Goal: Task Accomplishment & Management: Manage account settings

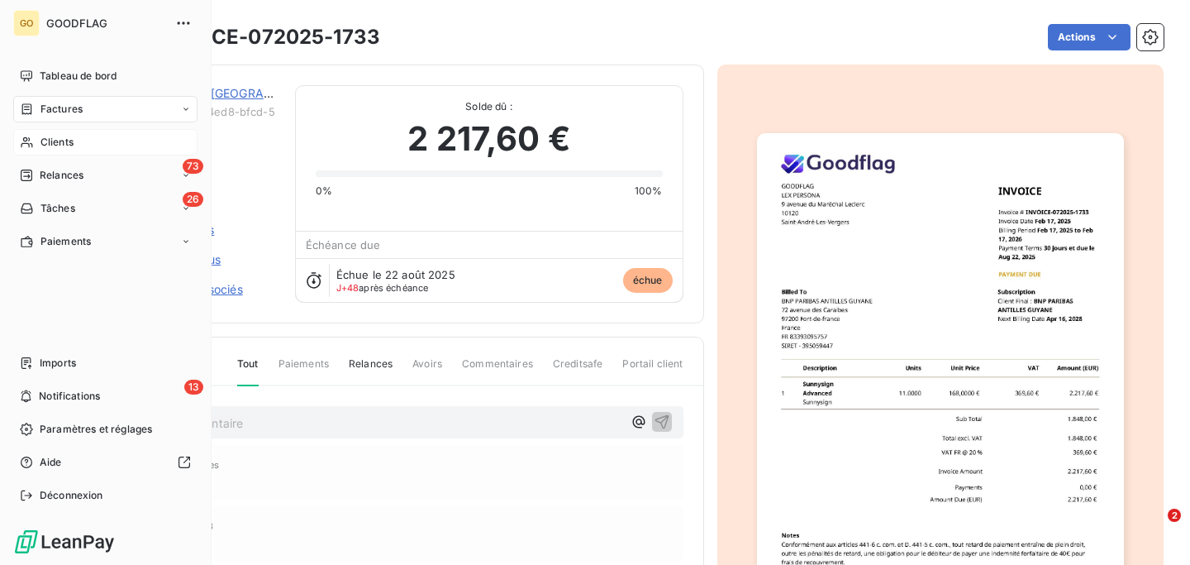
click at [61, 144] on span "Clients" at bounding box center [57, 142] width 33 height 15
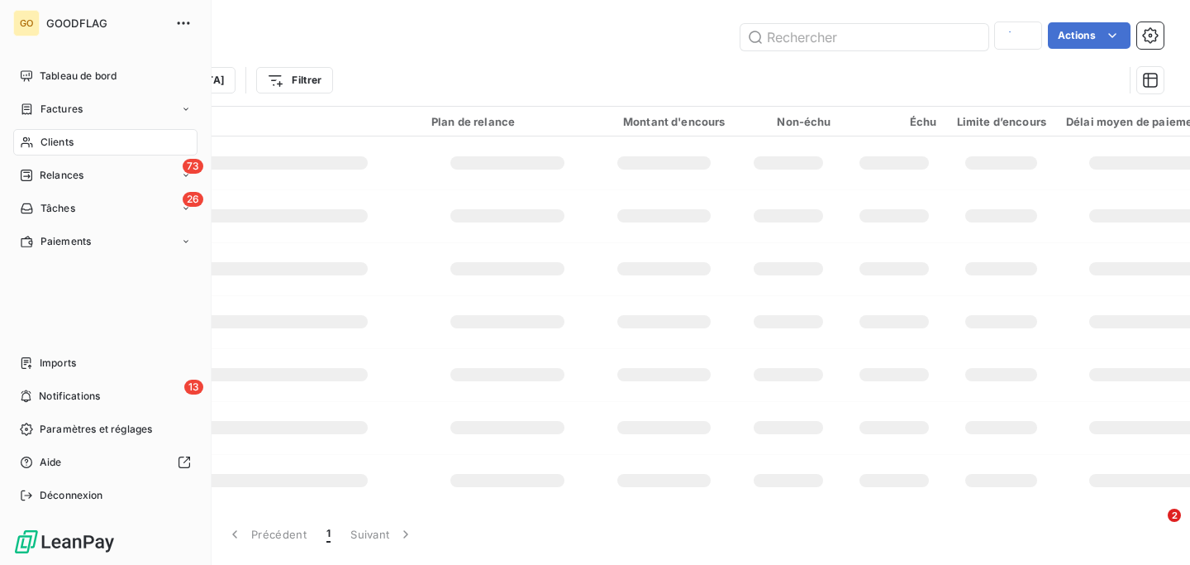
type input "RICOH"
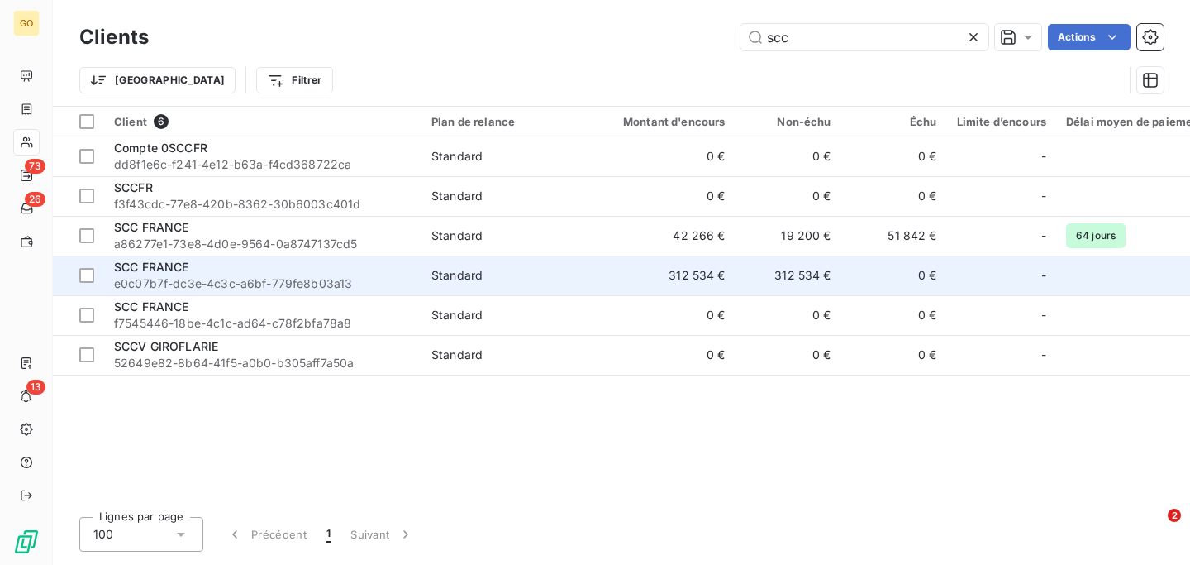
type input "scc"
click at [236, 265] on div "SCC FRANCE" at bounding box center [263, 267] width 298 height 17
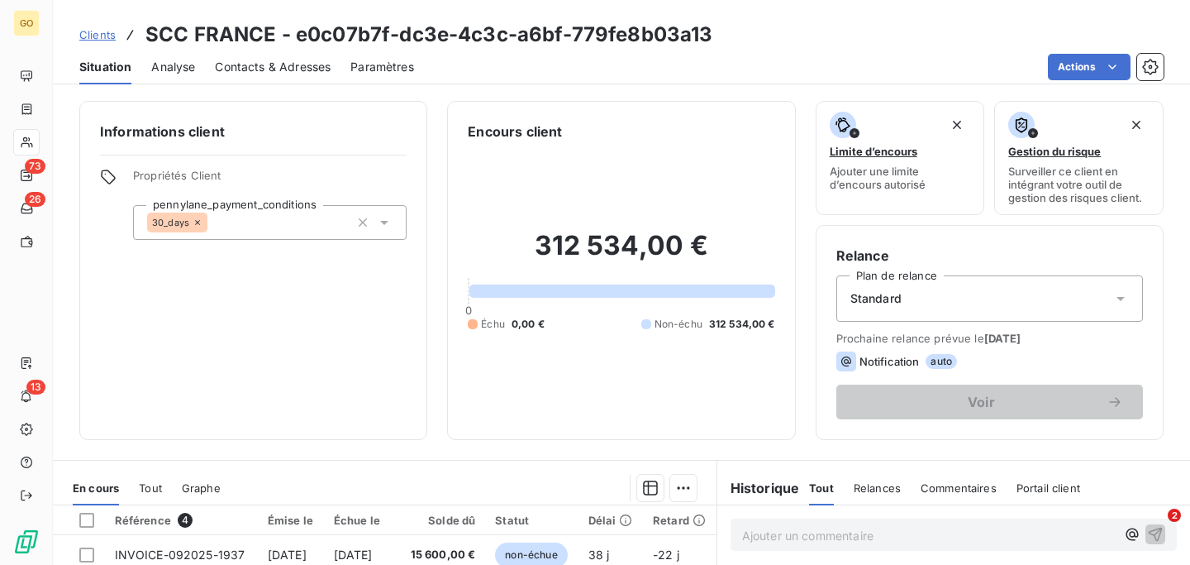
scroll to position [308, 0]
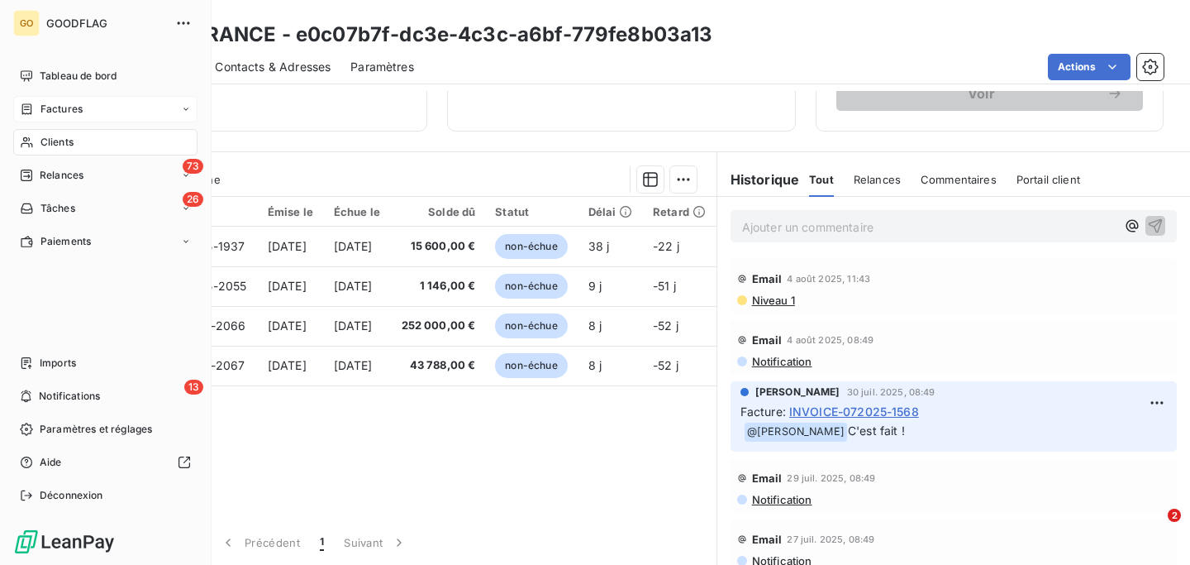
click at [66, 102] on span "Factures" at bounding box center [62, 109] width 42 height 15
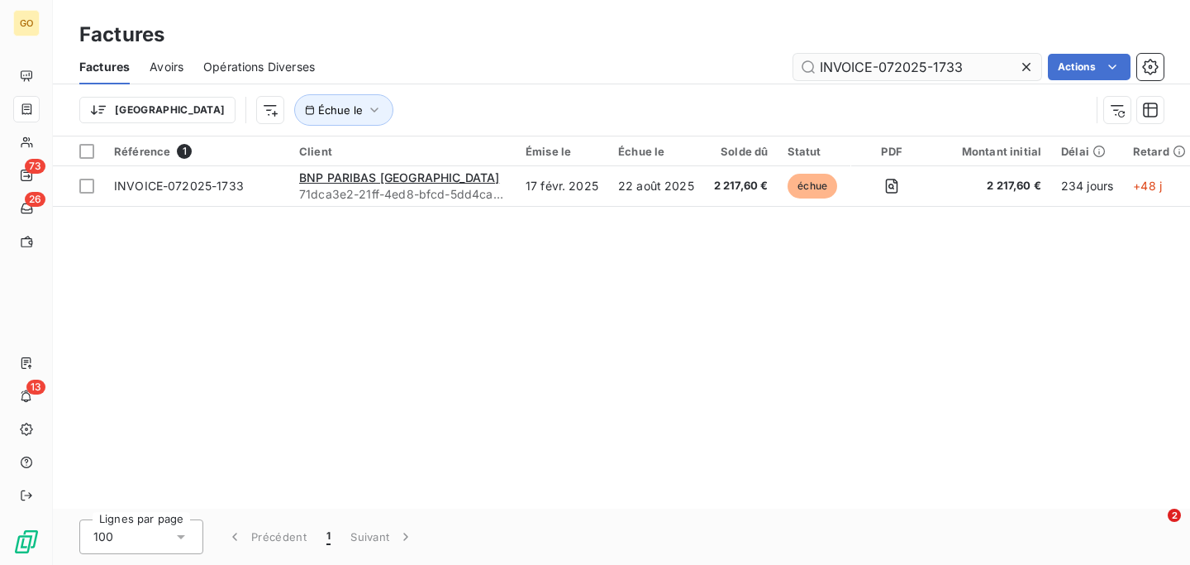
click at [876, 74] on input "INVOICE-072025-1733" at bounding box center [917, 67] width 248 height 26
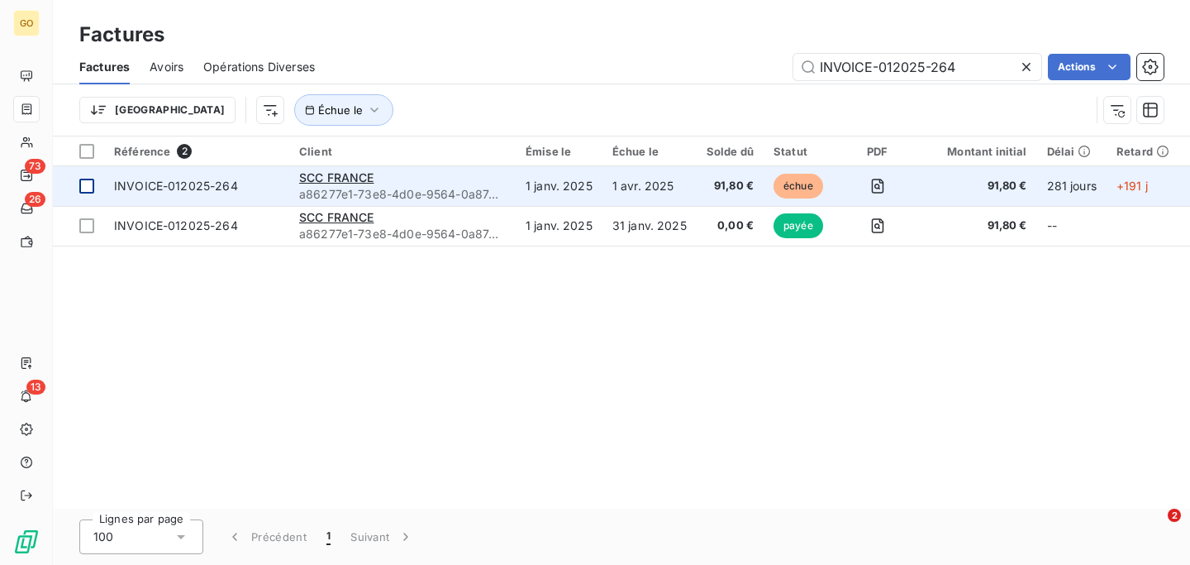
click at [87, 183] on div at bounding box center [86, 186] width 15 height 15
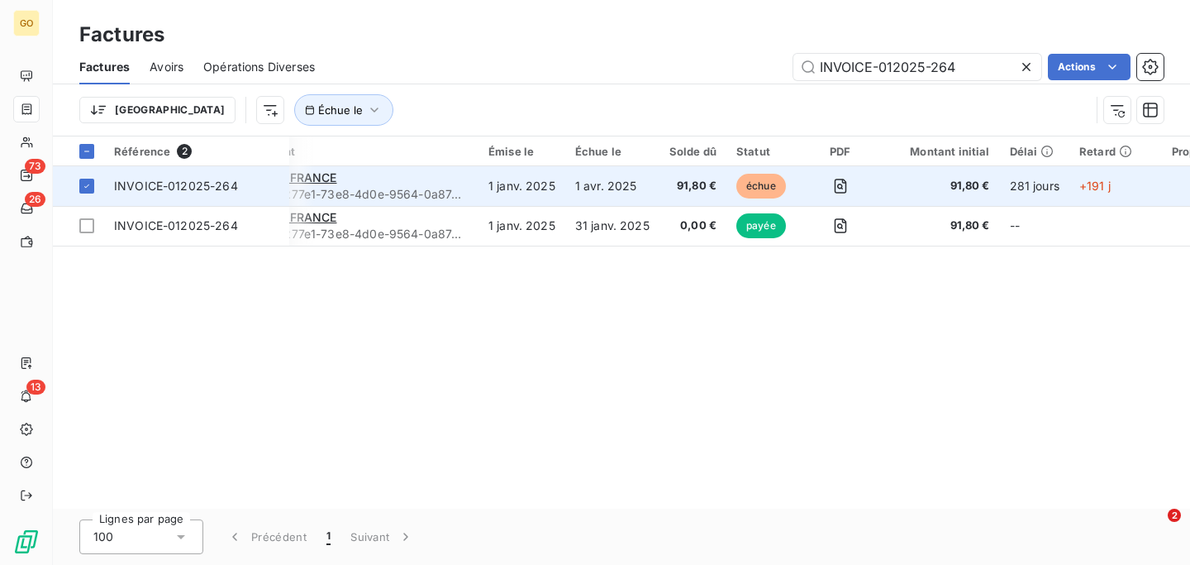
scroll to position [0, 183]
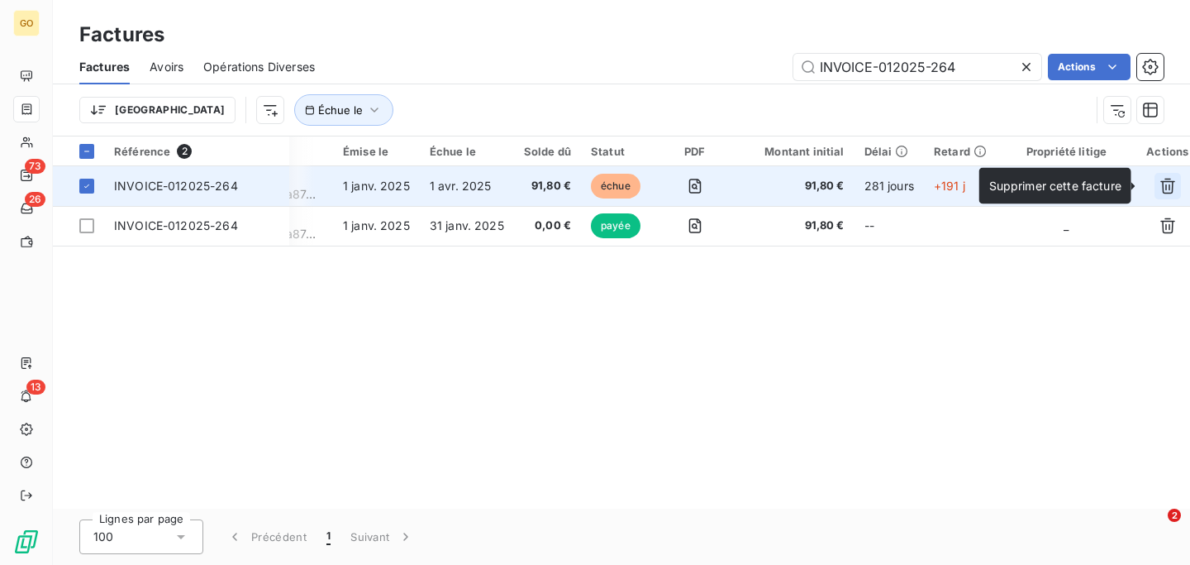
click at [1160, 187] on icon "button" at bounding box center [1167, 187] width 15 height 16
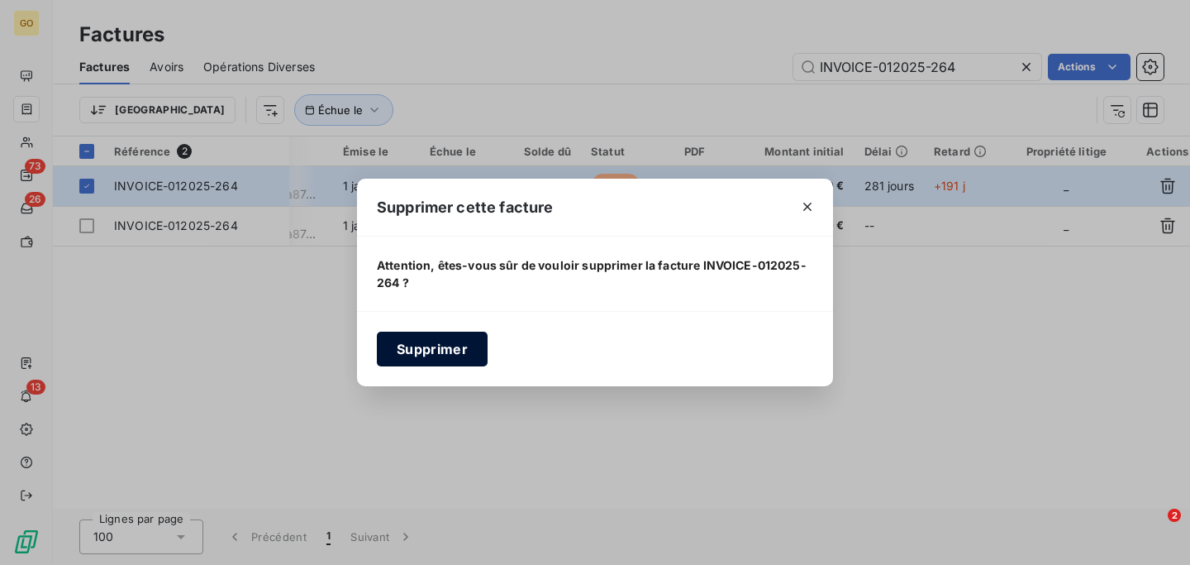
click at [450, 332] on button "Supprimer" at bounding box center [432, 348] width 111 height 35
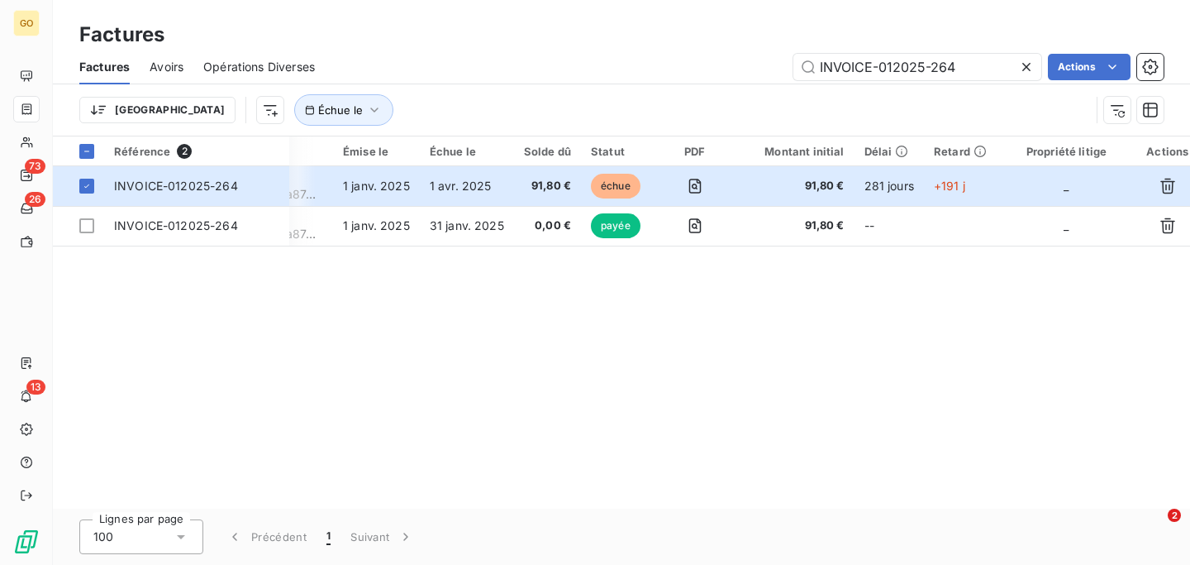
scroll to position [0, 17]
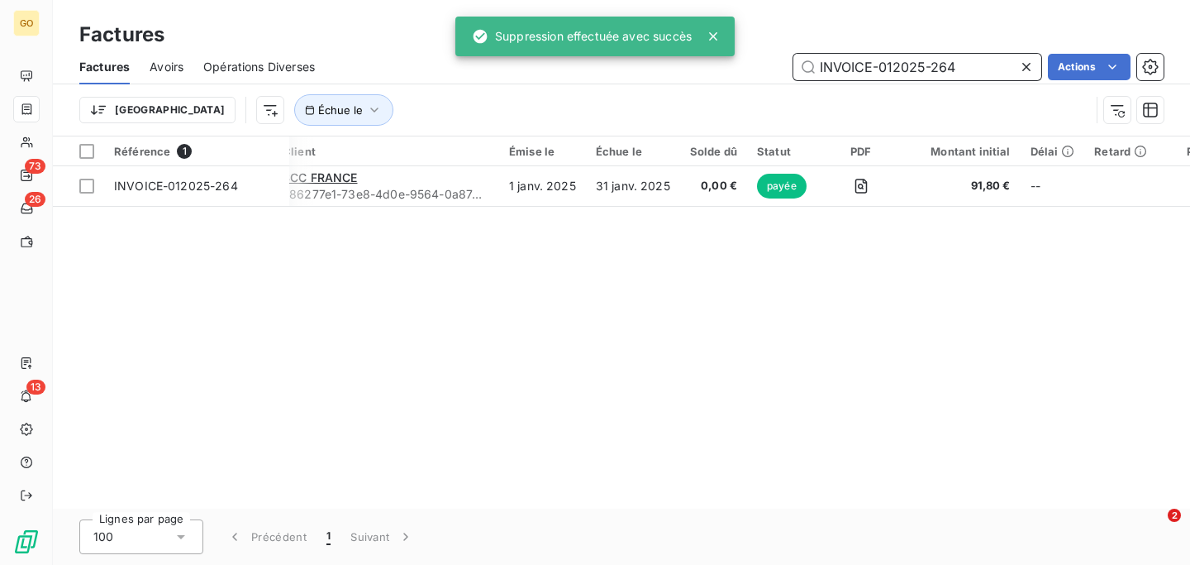
click at [865, 62] on input "INVOICE-012025-264" at bounding box center [917, 67] width 248 height 26
paste input "NVOICE-012025-263"
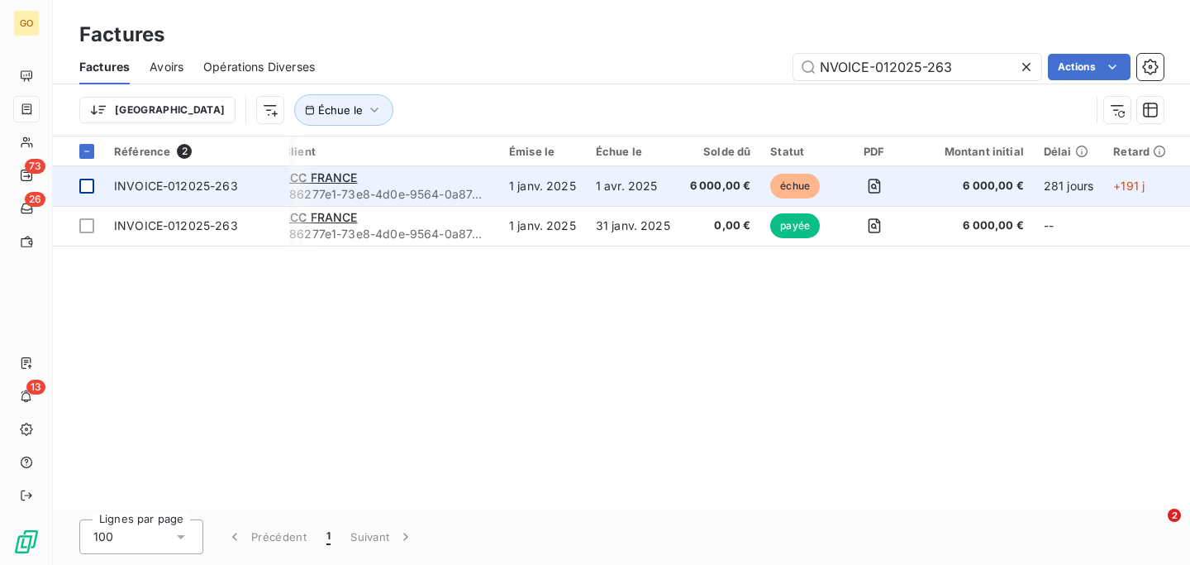
click at [88, 184] on div at bounding box center [86, 186] width 15 height 15
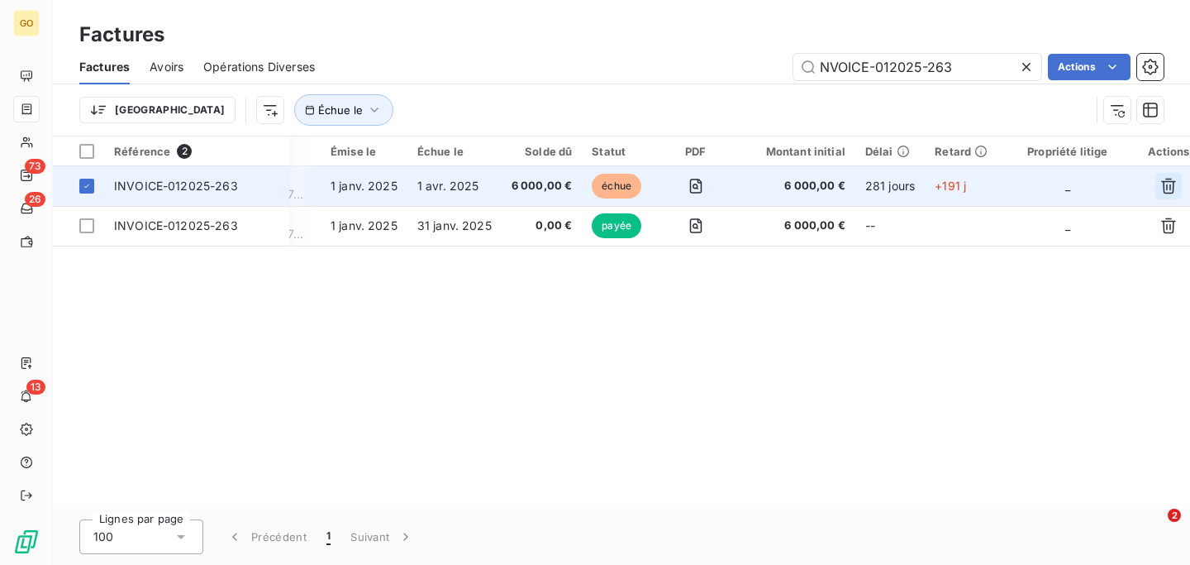
click at [1165, 185] on icon "button" at bounding box center [1168, 187] width 15 height 16
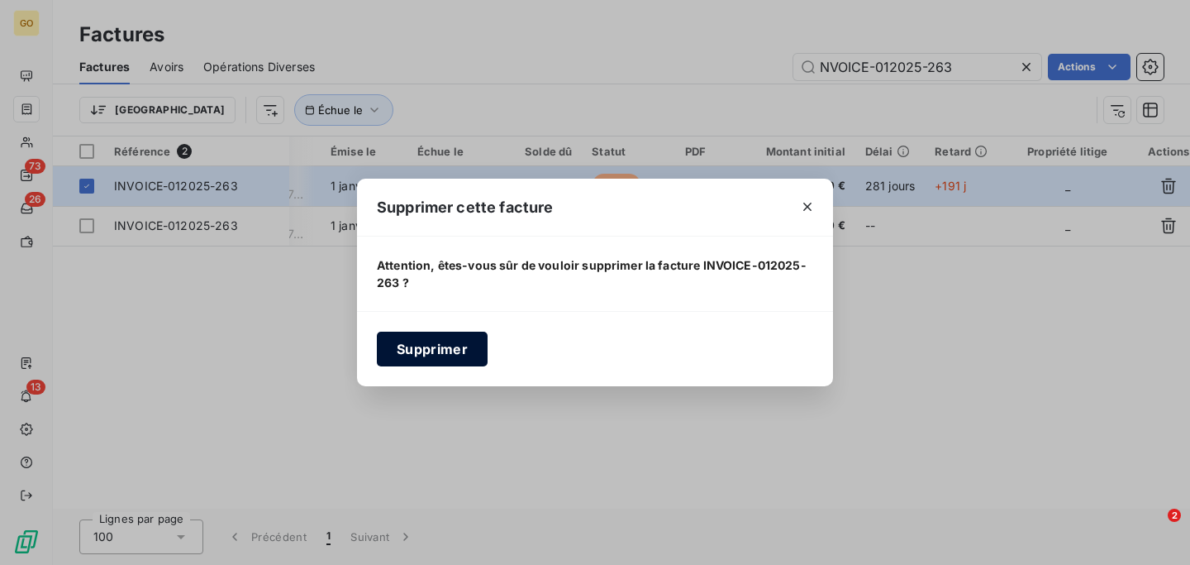
click at [456, 354] on button "Supprimer" at bounding box center [432, 348] width 111 height 35
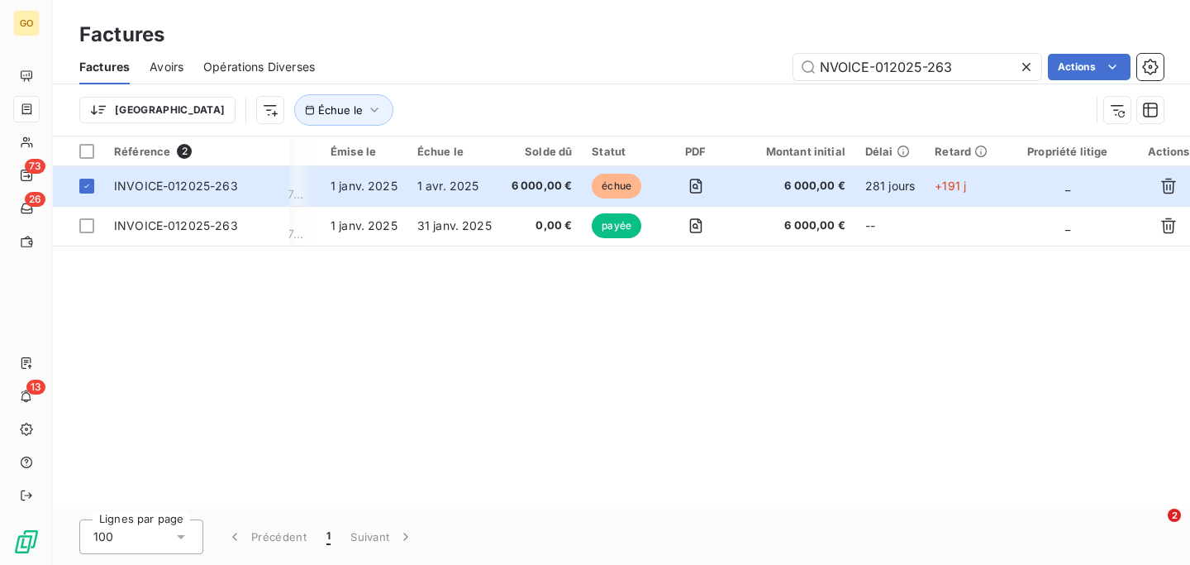
scroll to position [0, 17]
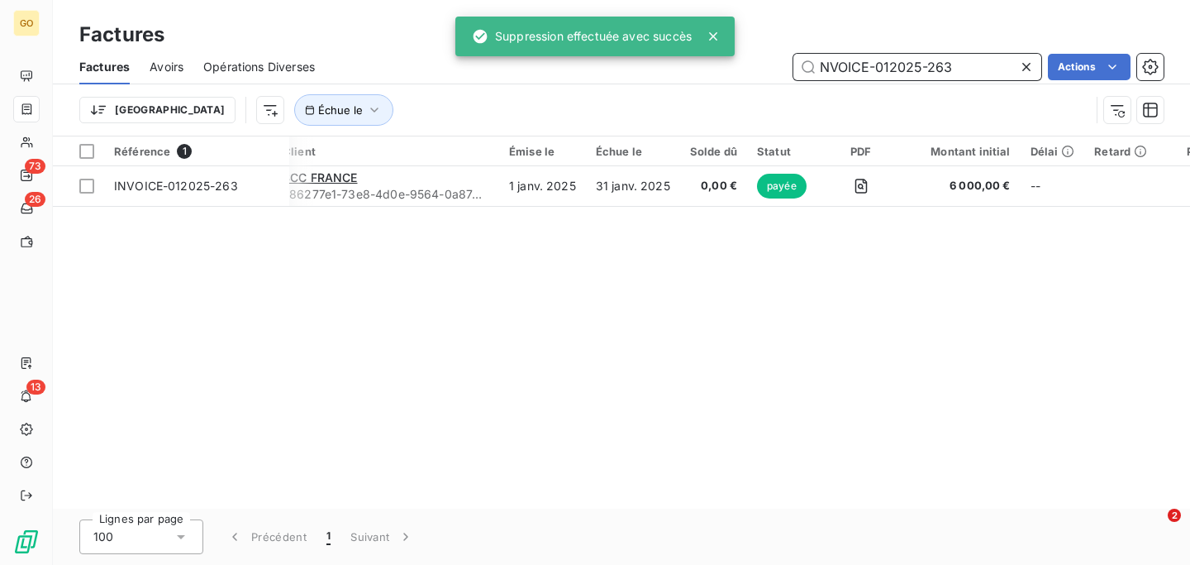
click at [947, 64] on input "NVOICE-012025-263" at bounding box center [917, 67] width 248 height 26
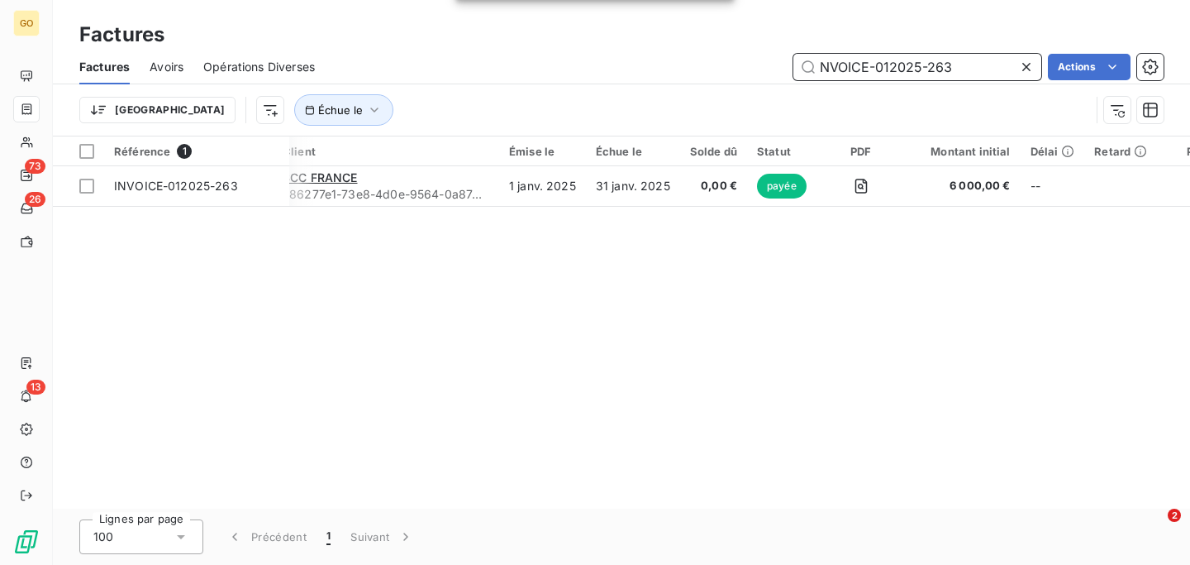
click at [947, 64] on input "NVOICE-012025-263" at bounding box center [917, 67] width 248 height 26
paste input "42025-1169"
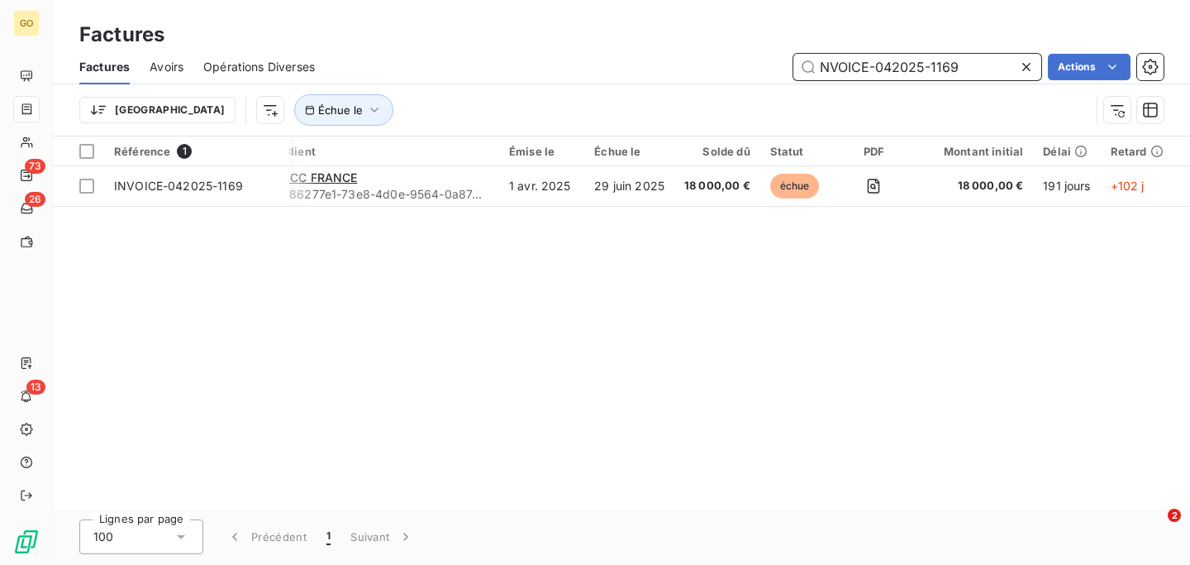
click at [974, 69] on input "NVOICE-042025-1169" at bounding box center [917, 67] width 248 height 26
paste input "INVOICE-042025-1167"
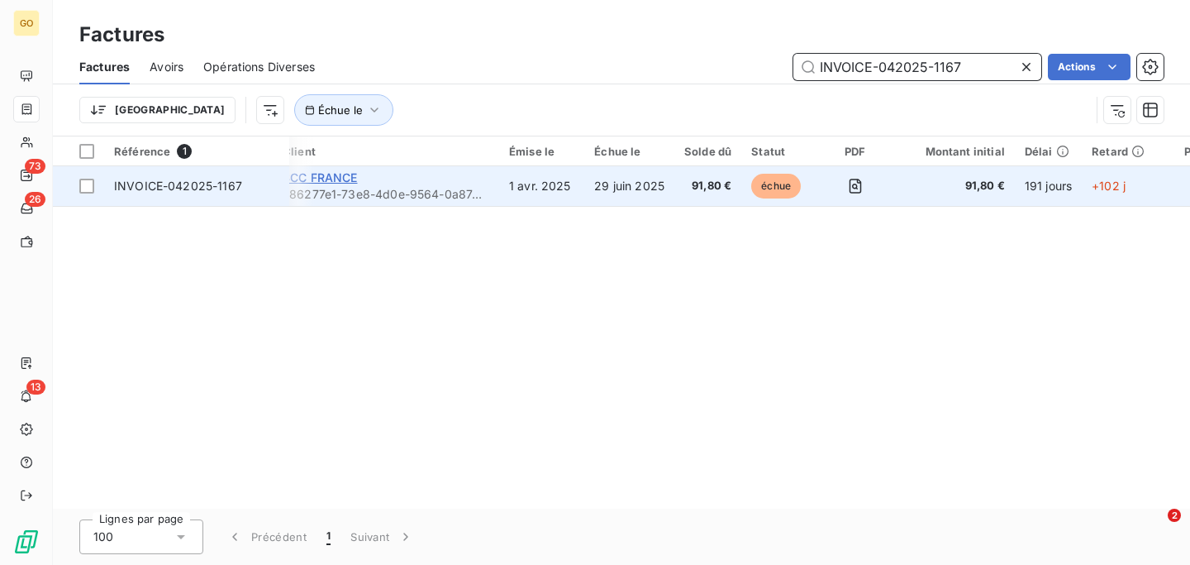
type input "INVOICE-042025-1167"
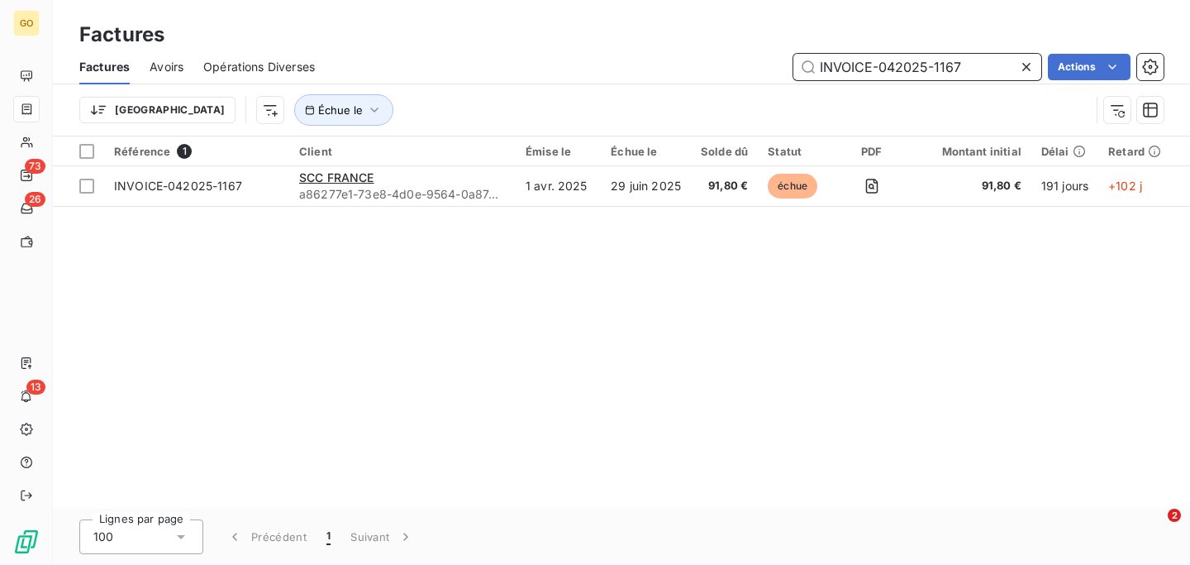
click at [965, 62] on input "INVOICE-042025-1167" at bounding box center [917, 67] width 248 height 26
paste input "62025-1535"
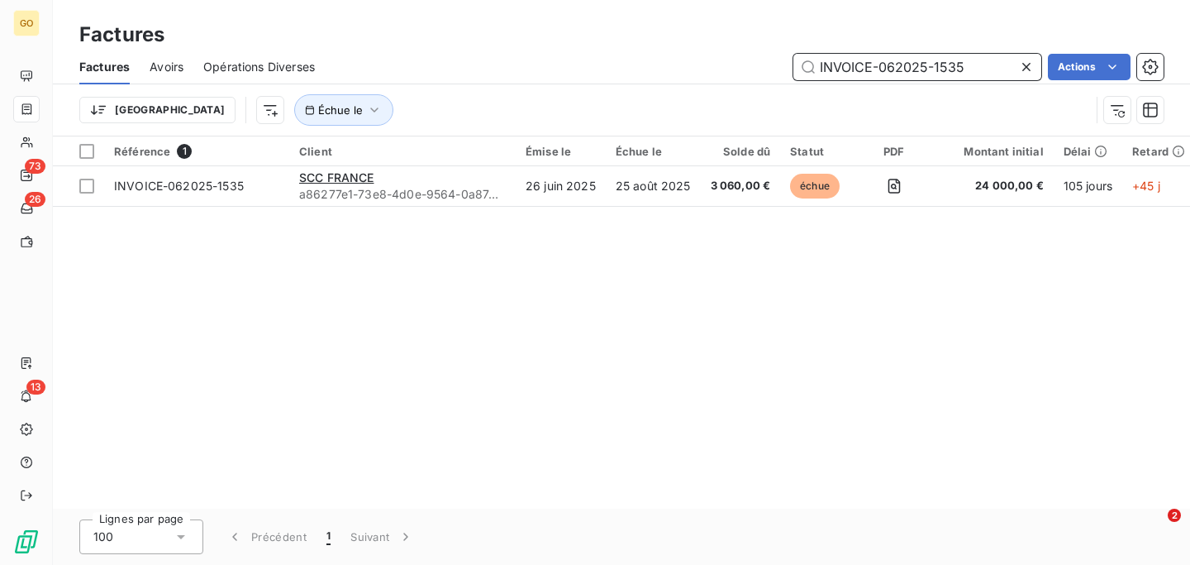
click at [974, 68] on input "INVOICE-062025-1535" at bounding box center [917, 67] width 248 height 26
paste input "4"
type input "INVOICE-062025-1534"
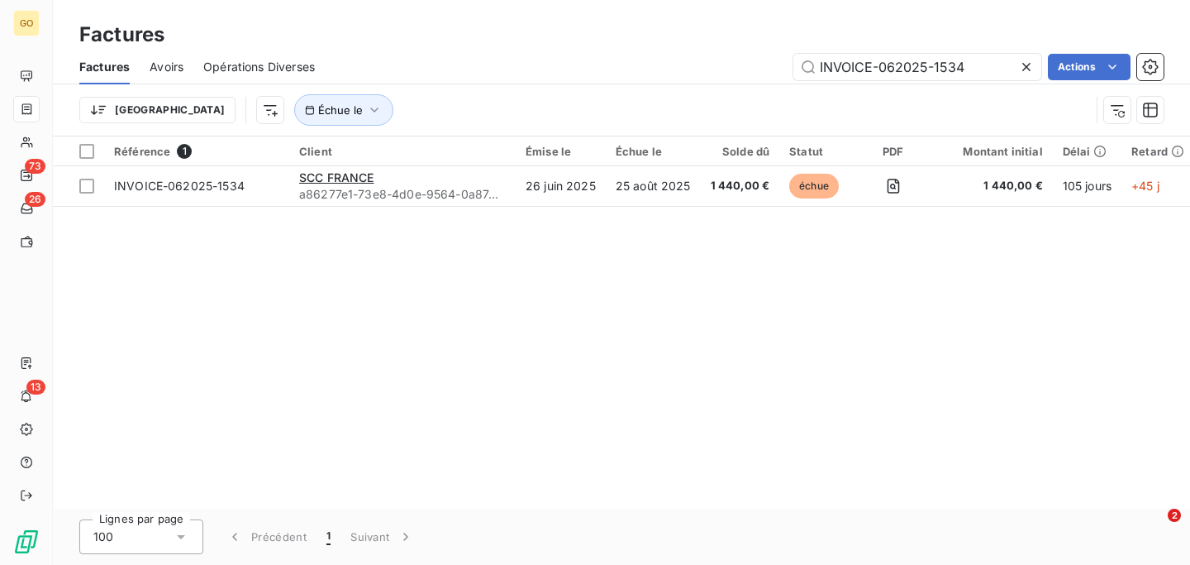
click at [1026, 64] on icon at bounding box center [1026, 67] width 17 height 17
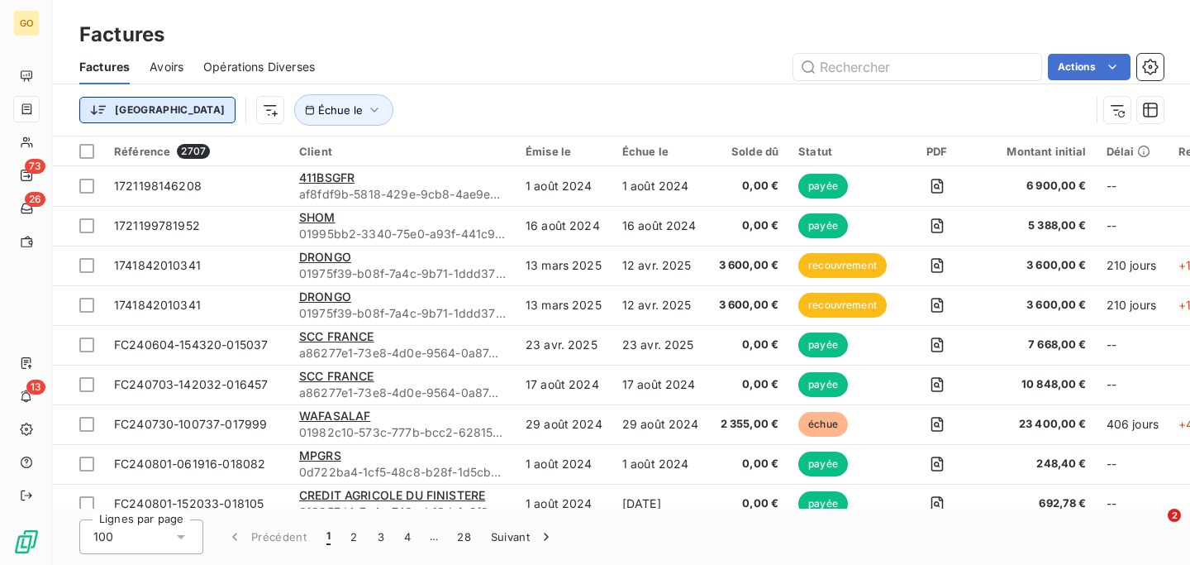
click at [133, 108] on html "GO 73 26 13 Factures Factures Avoirs Opérations Diverses Actions Trier Échue le…" at bounding box center [595, 282] width 1190 height 565
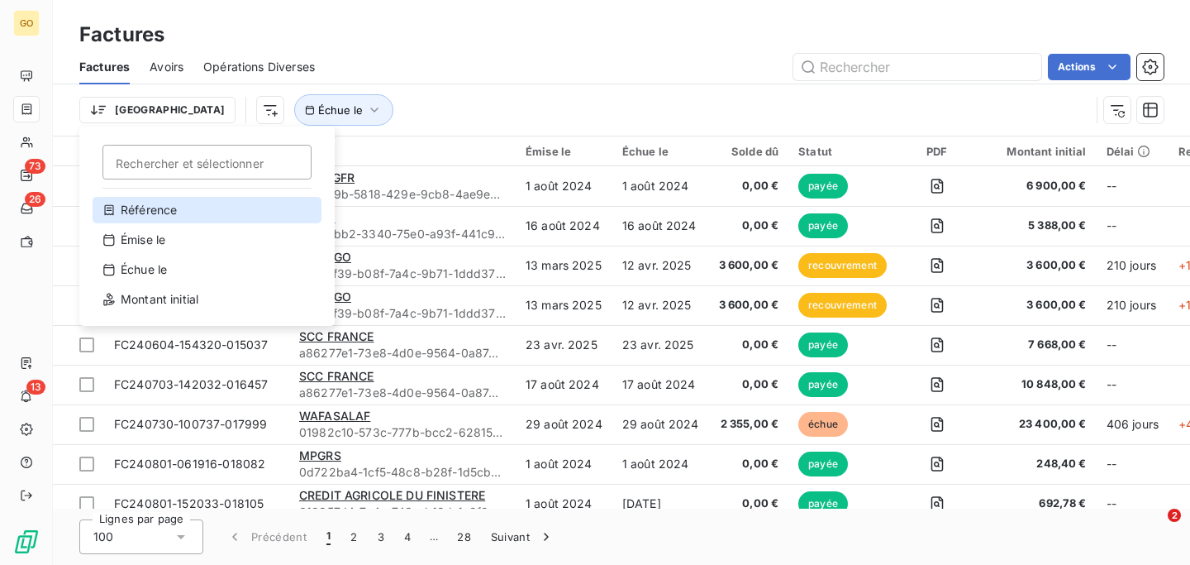
click at [160, 205] on div "Référence" at bounding box center [207, 210] width 229 height 26
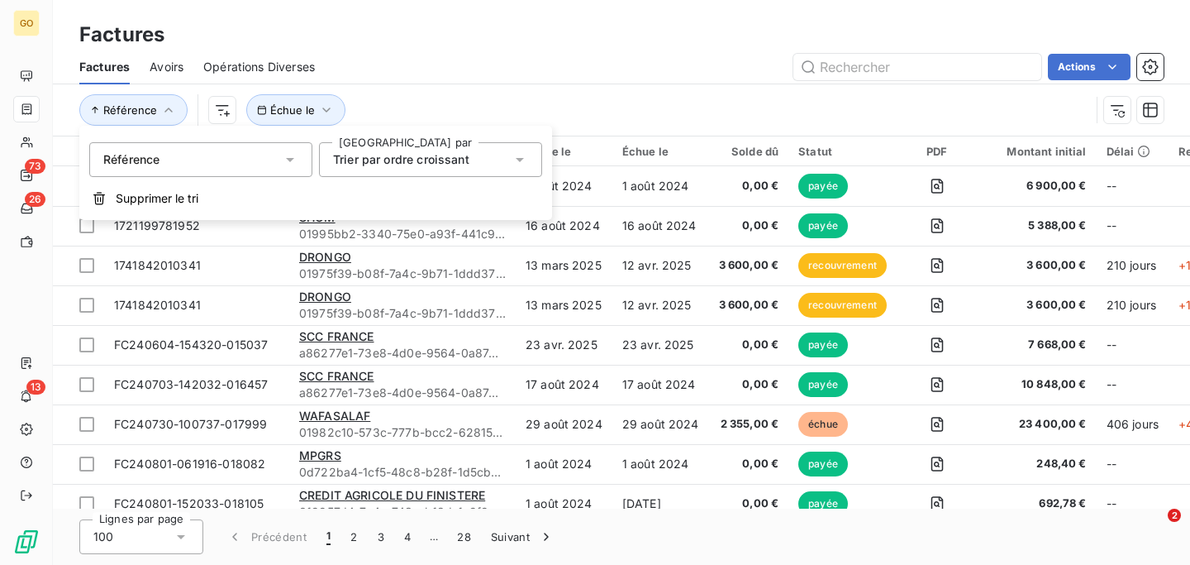
click at [472, 54] on div "Actions" at bounding box center [749, 67] width 829 height 26
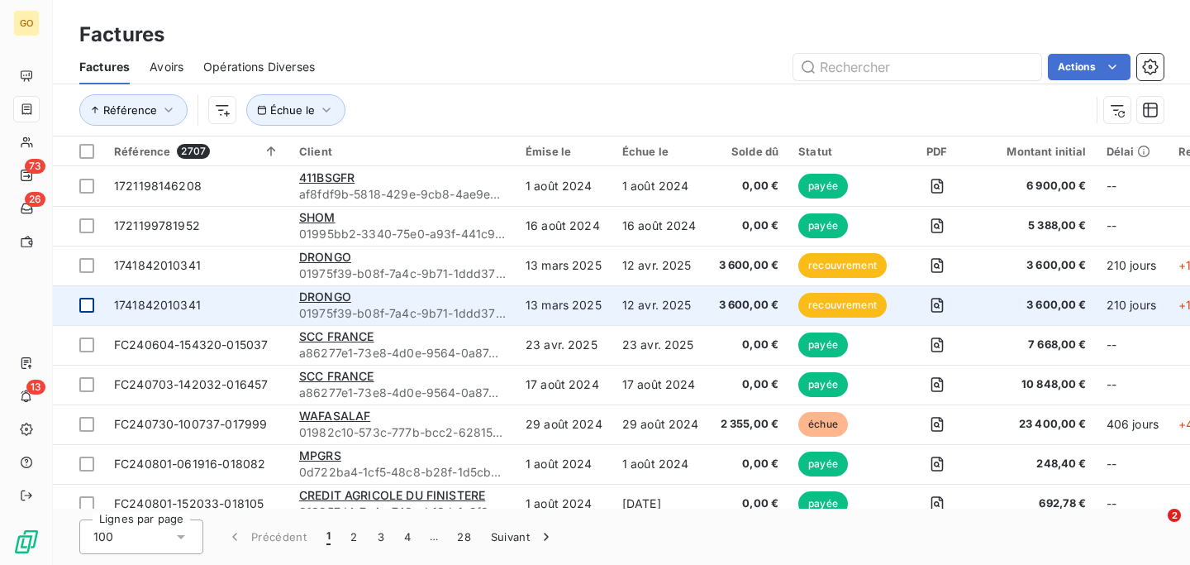
click at [87, 307] on div at bounding box center [86, 305] width 15 height 15
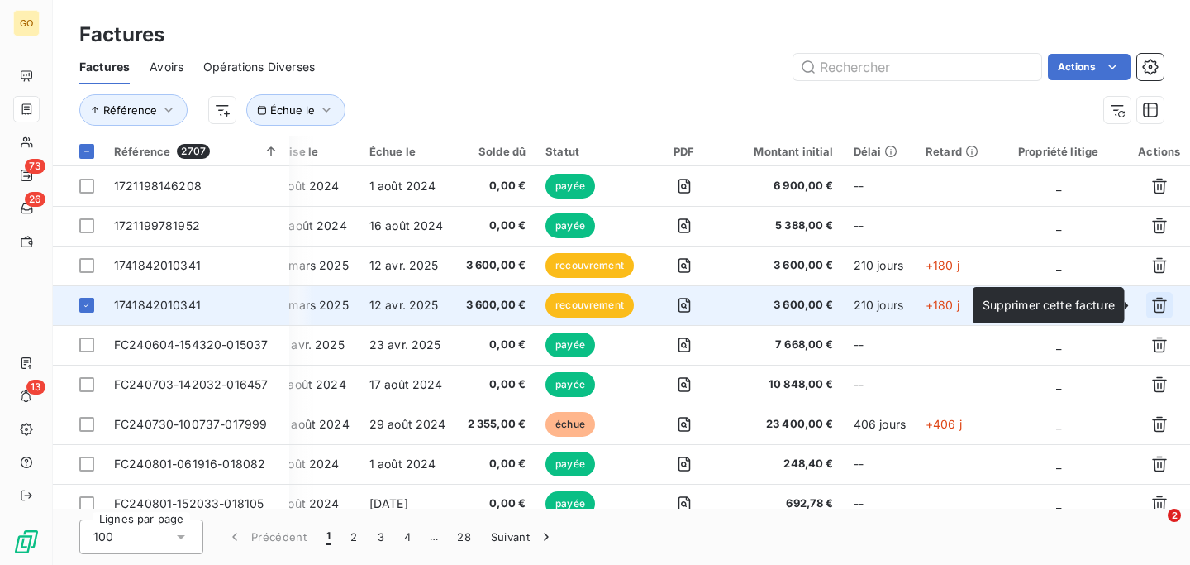
click at [1158, 302] on icon "button" at bounding box center [1159, 306] width 15 height 16
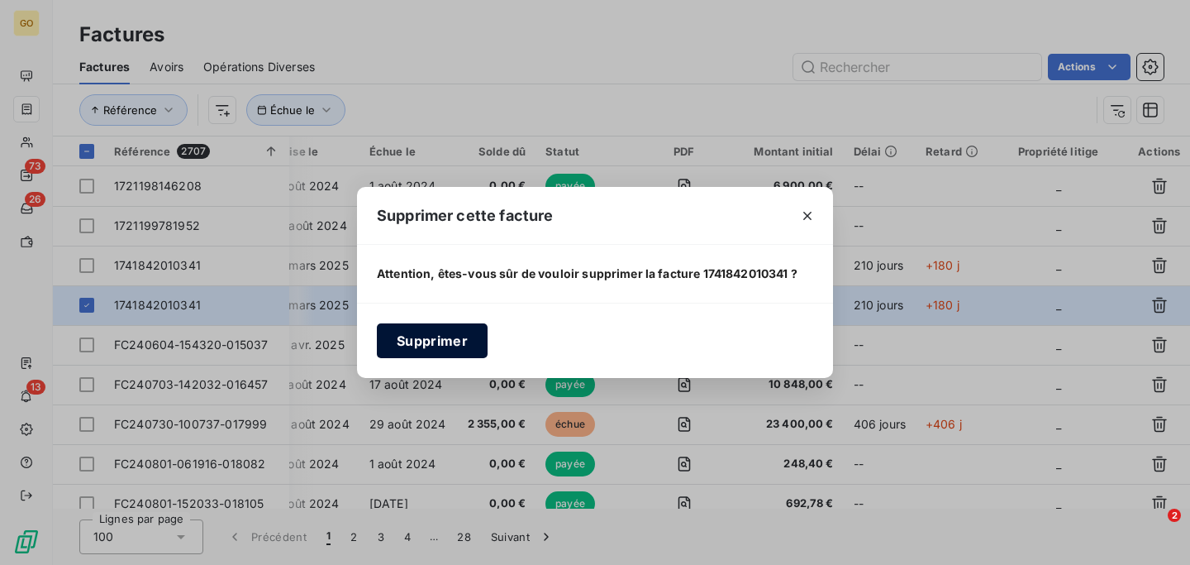
click at [446, 350] on button "Supprimer" at bounding box center [432, 340] width 111 height 35
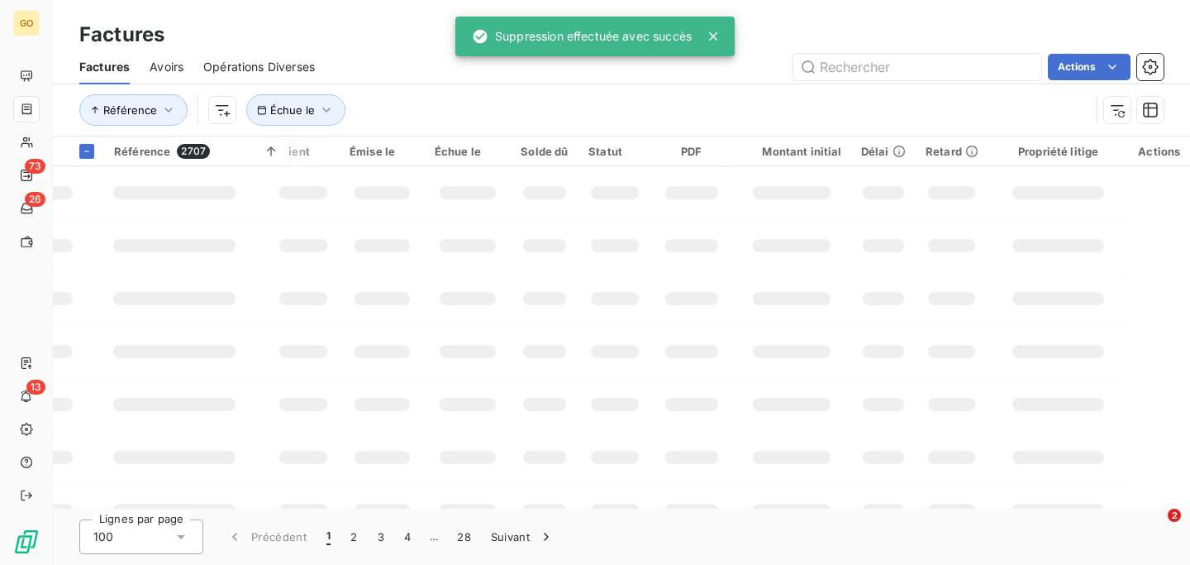
scroll to position [0, 17]
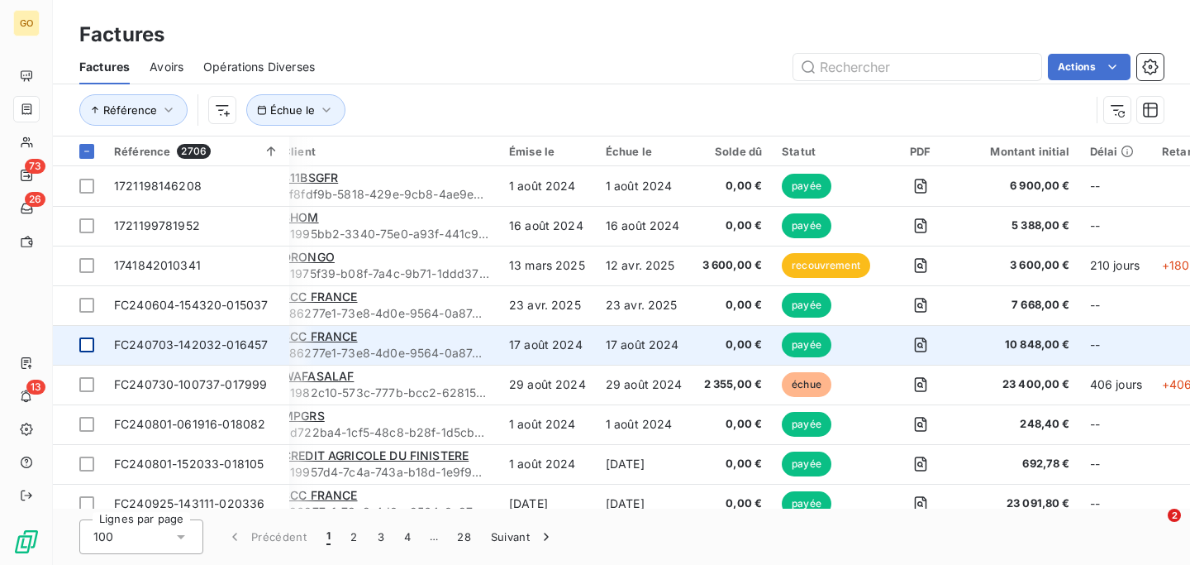
click at [83, 349] on div at bounding box center [86, 344] width 15 height 15
click at [83, 349] on icon at bounding box center [87, 345] width 10 height 10
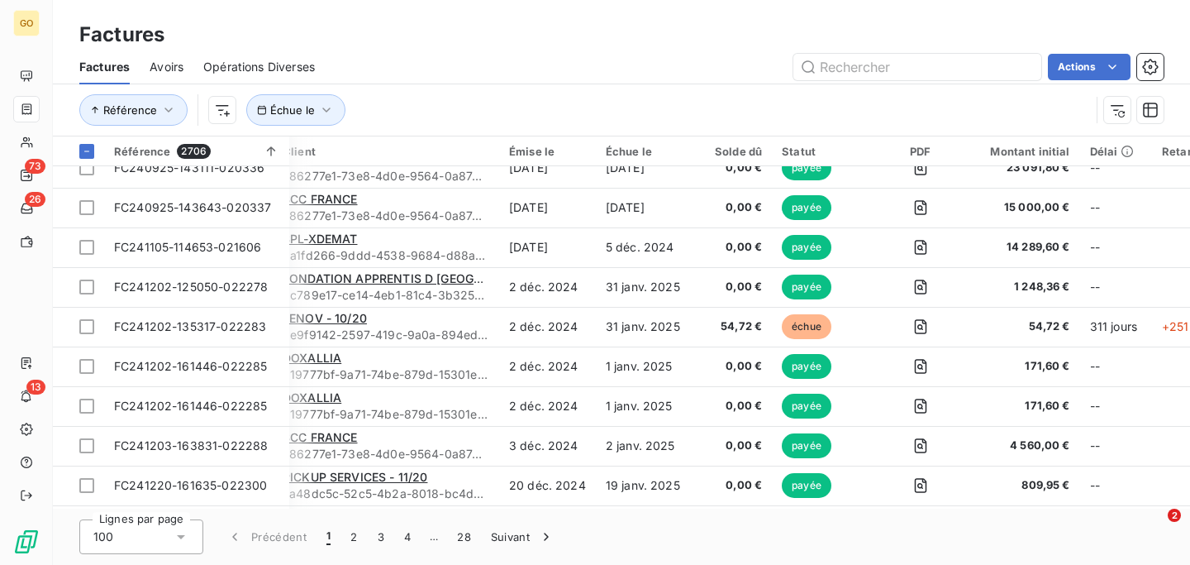
scroll to position [348, 17]
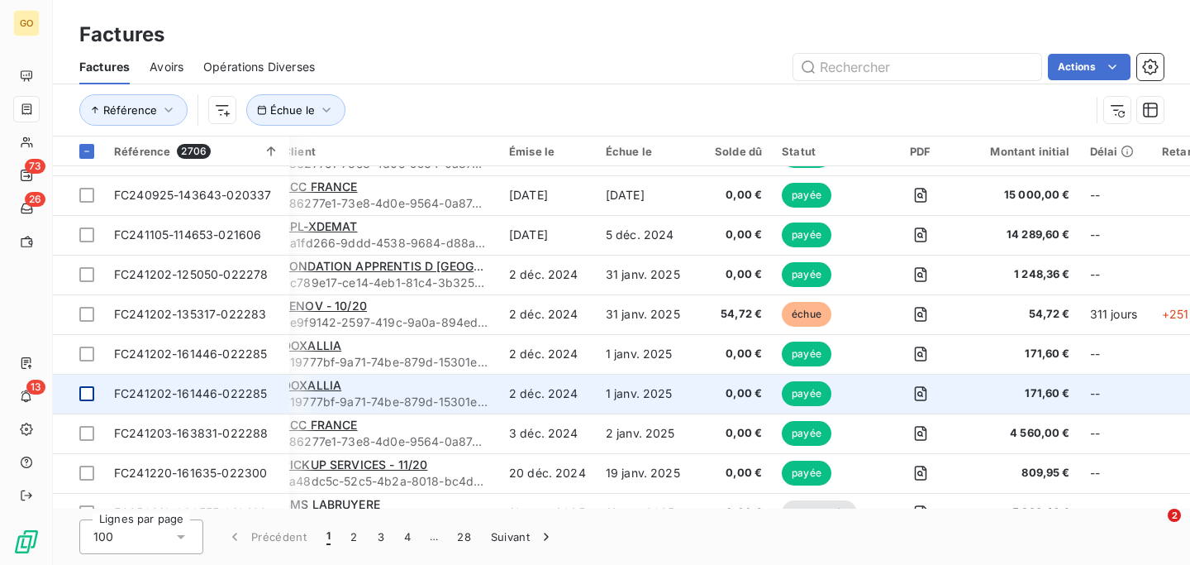
click at [88, 395] on div at bounding box center [86, 393] width 15 height 15
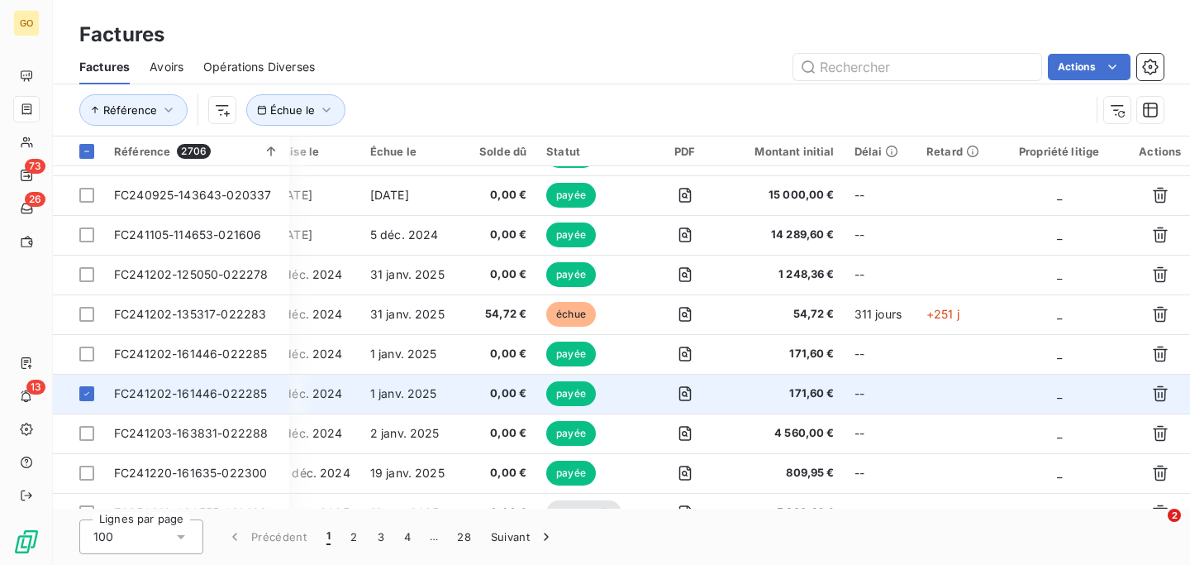
scroll to position [348, 256]
click at [1151, 391] on icon "button" at bounding box center [1159, 393] width 17 height 17
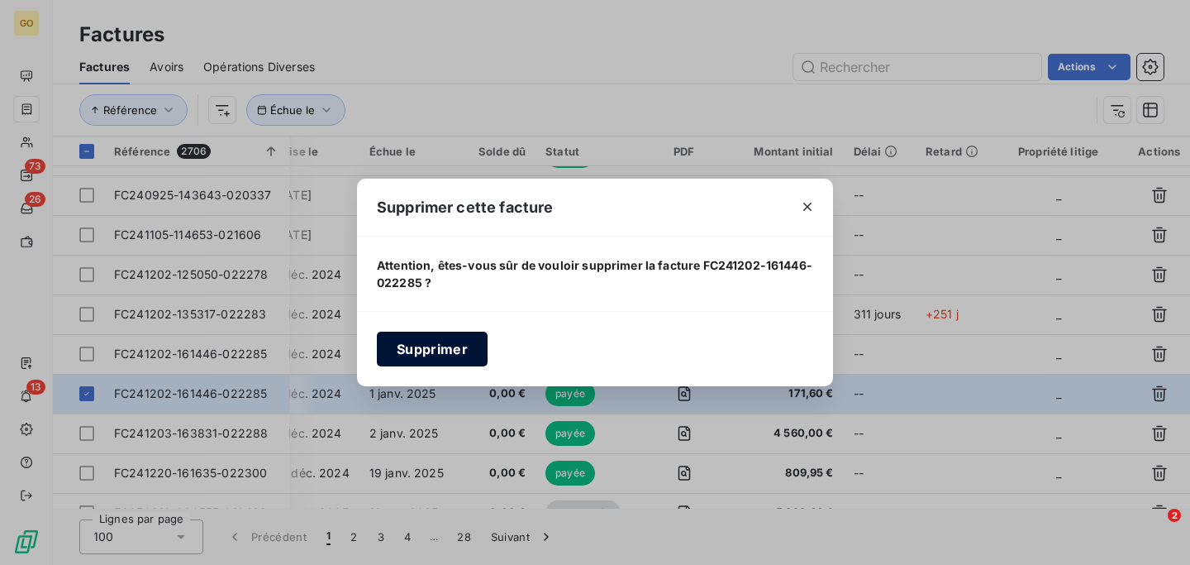
click at [380, 348] on button "Supprimer" at bounding box center [432, 348] width 111 height 35
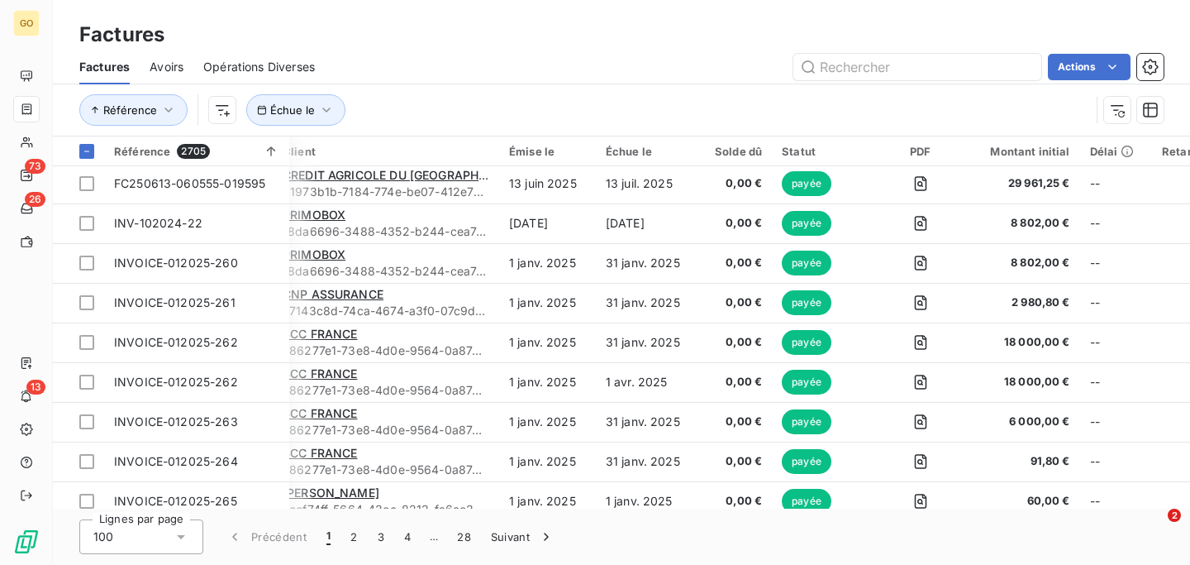
scroll to position [799, 17]
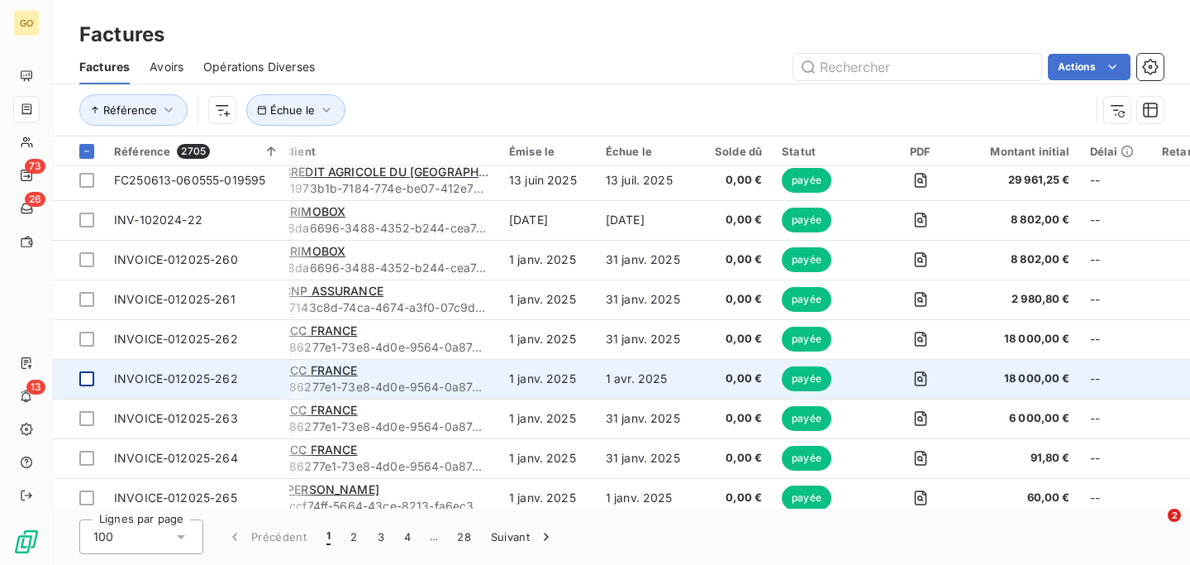
click at [85, 379] on div at bounding box center [86, 378] width 15 height 15
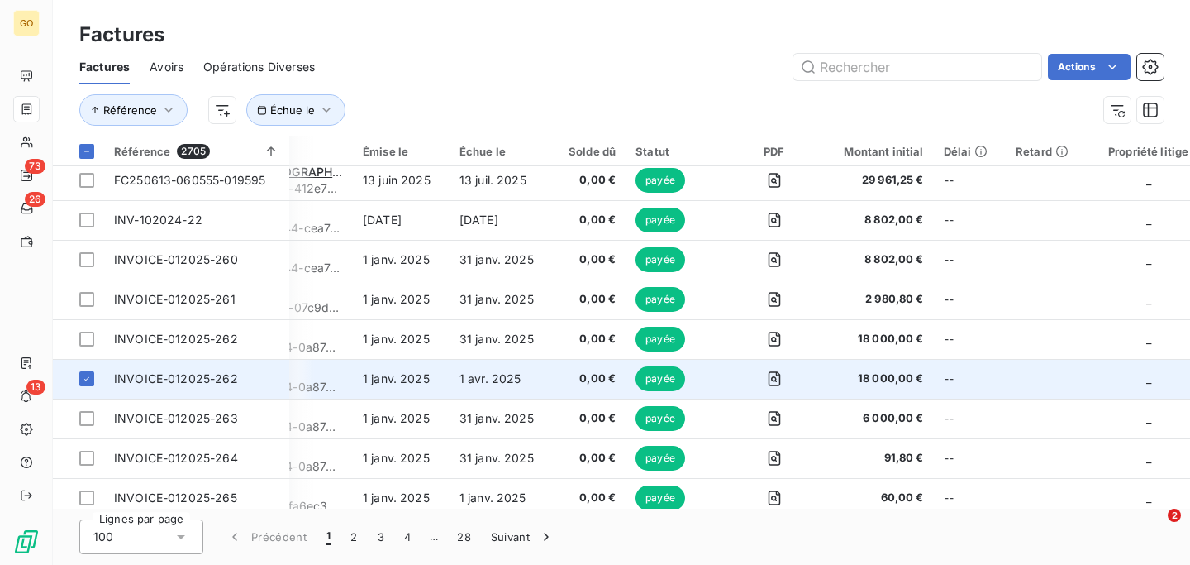
scroll to position [799, 256]
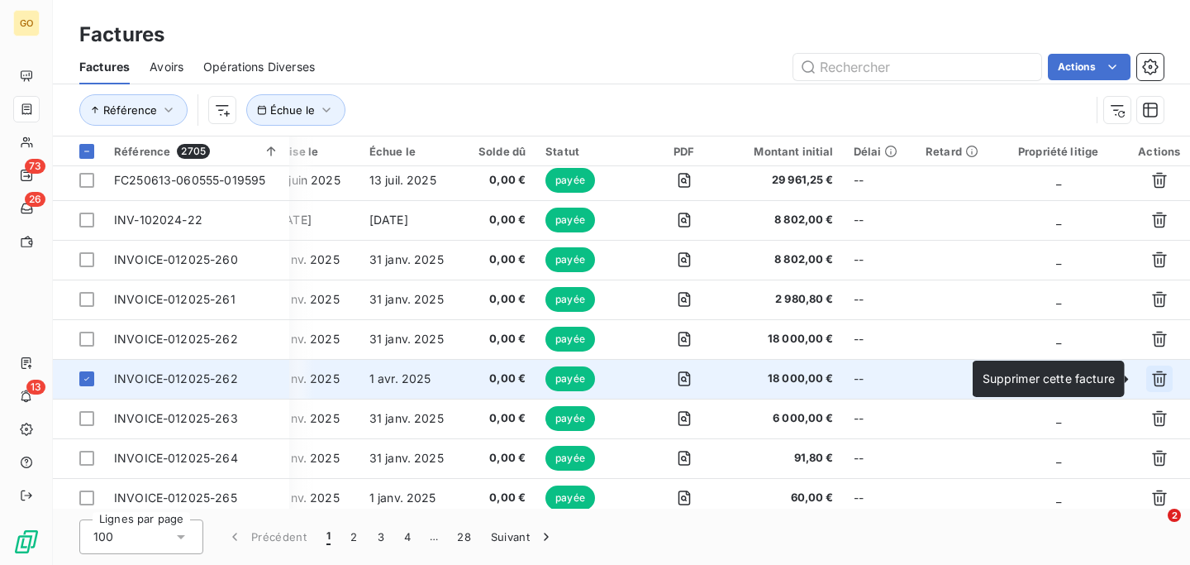
click at [1155, 377] on icon "button" at bounding box center [1159, 378] width 17 height 17
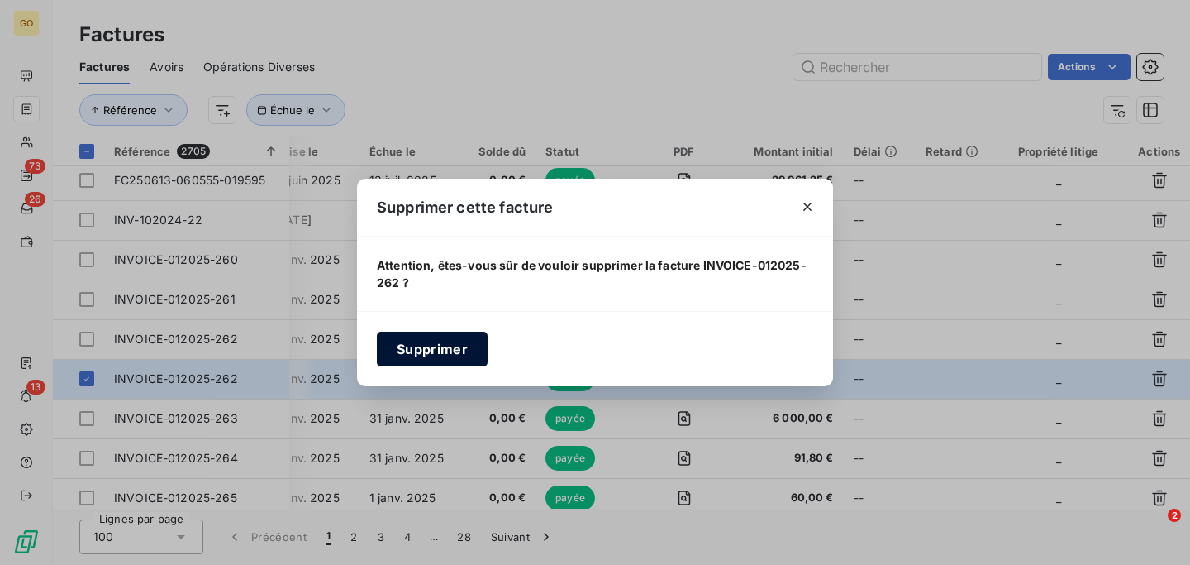
click at [460, 349] on button "Supprimer" at bounding box center [432, 348] width 111 height 35
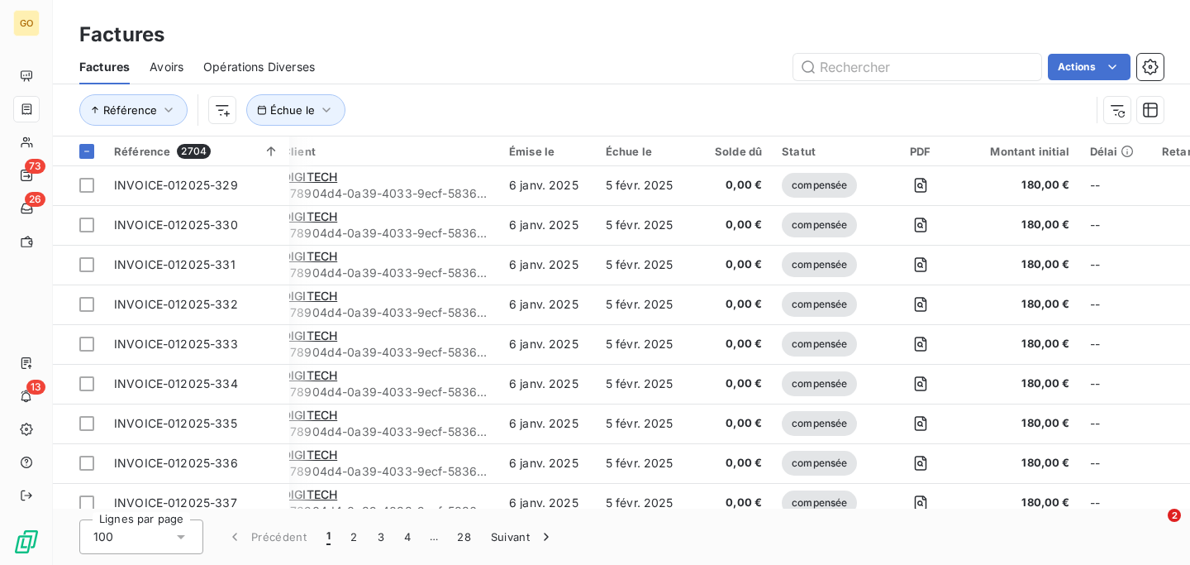
scroll to position [3632, 17]
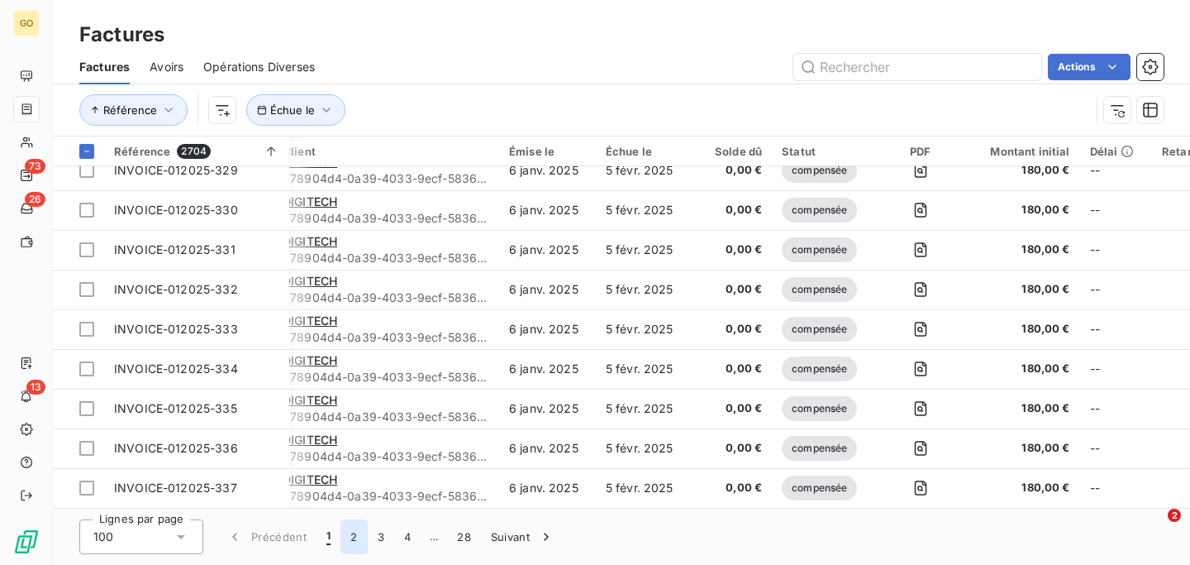
click at [355, 537] on button "2" at bounding box center [354, 536] width 26 height 35
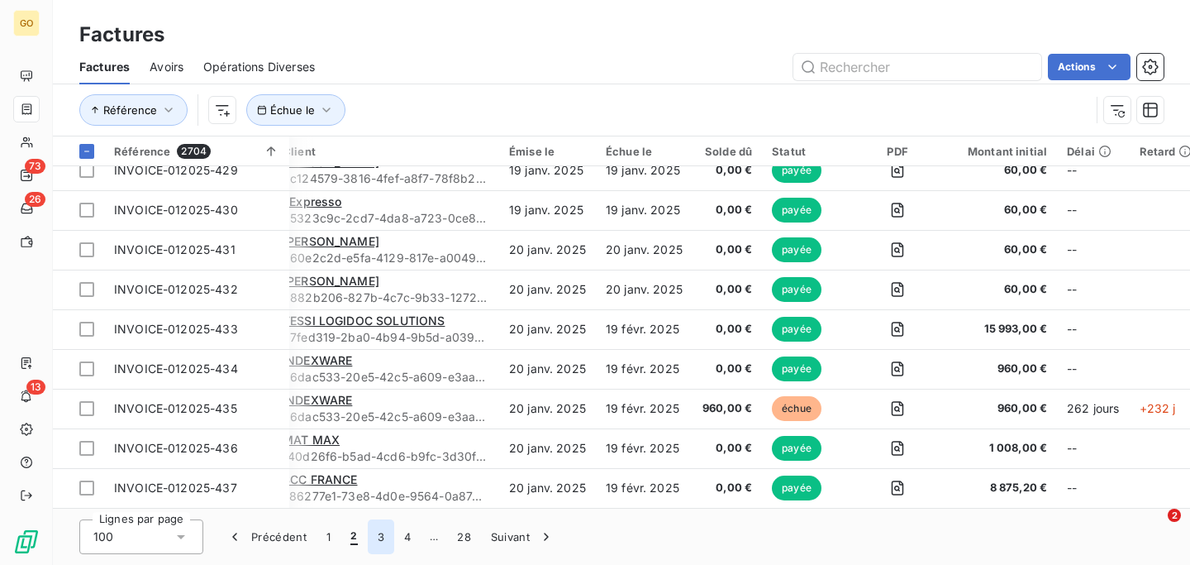
click at [378, 539] on button "3" at bounding box center [381, 536] width 26 height 35
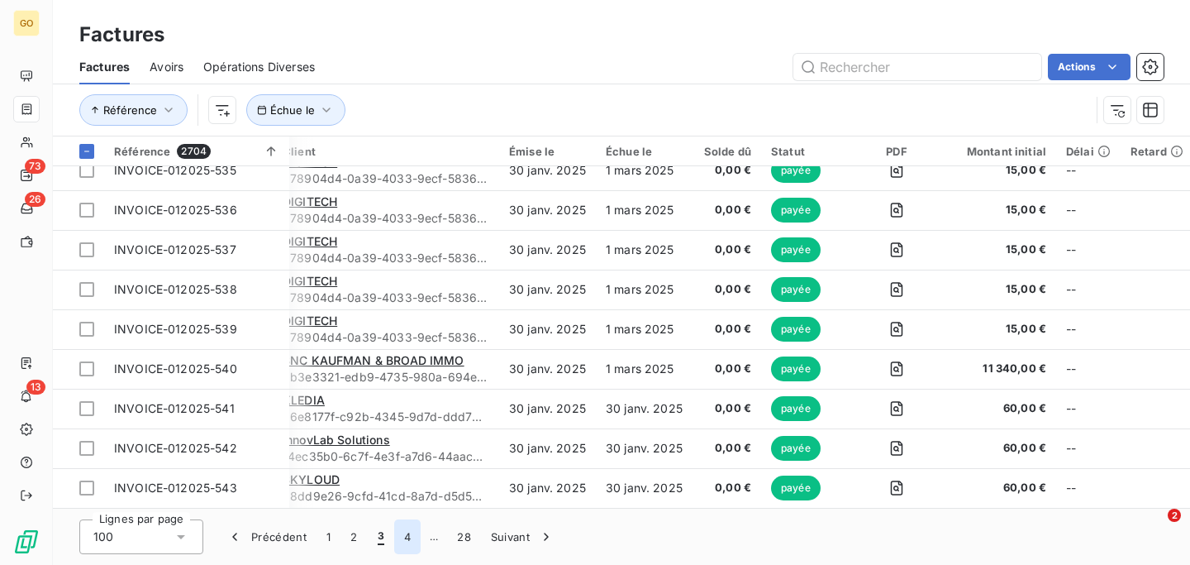
click at [406, 537] on button "4" at bounding box center [407, 536] width 26 height 35
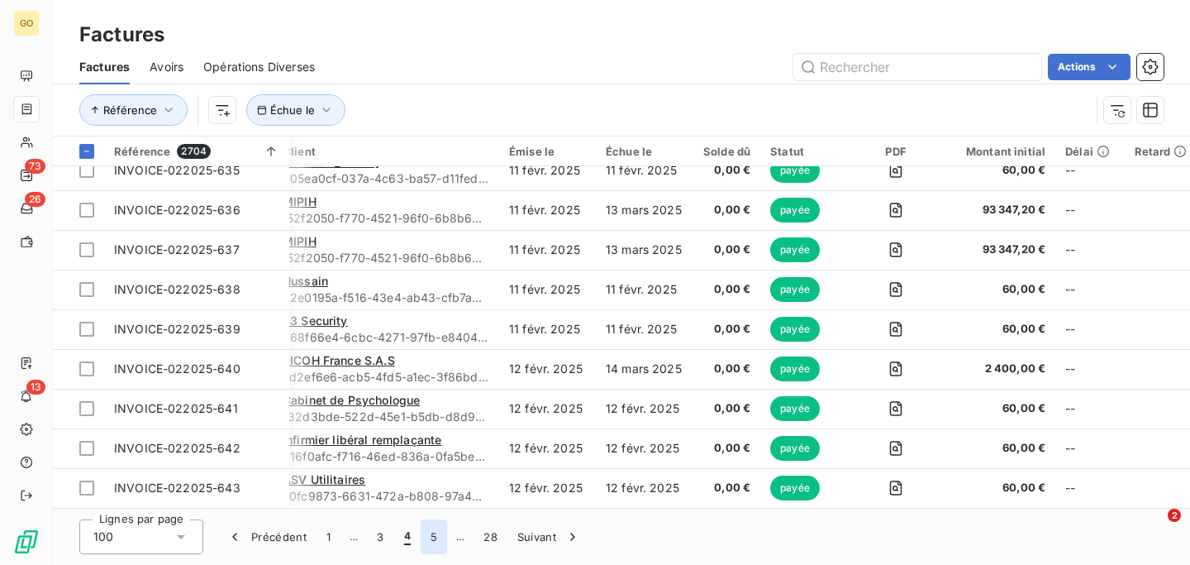
click at [431, 539] on button "5" at bounding box center [434, 536] width 26 height 35
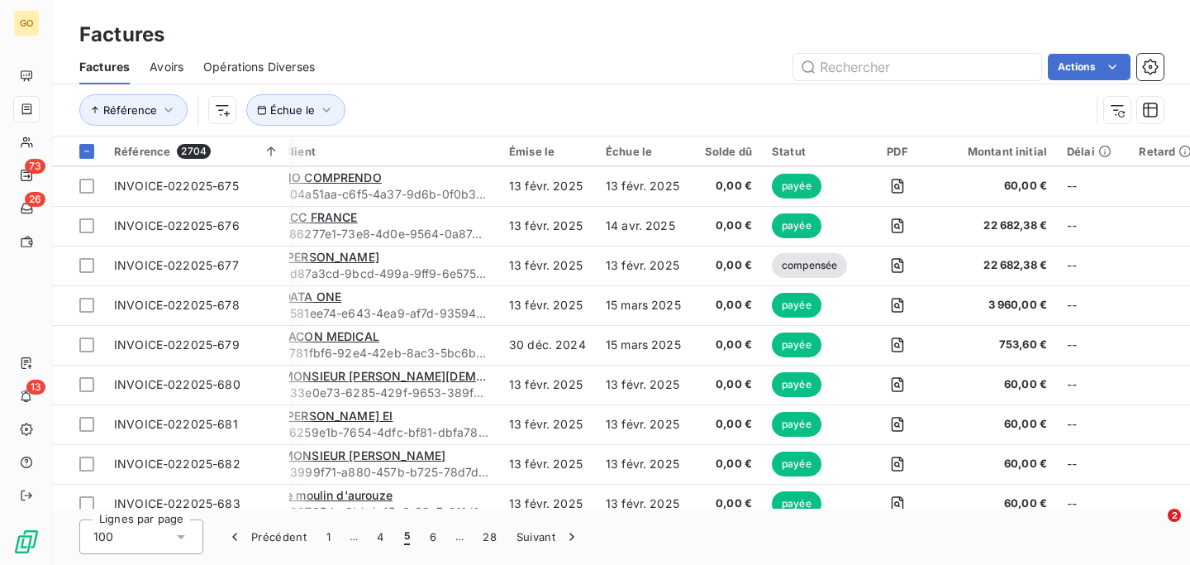
scroll to position [0, 17]
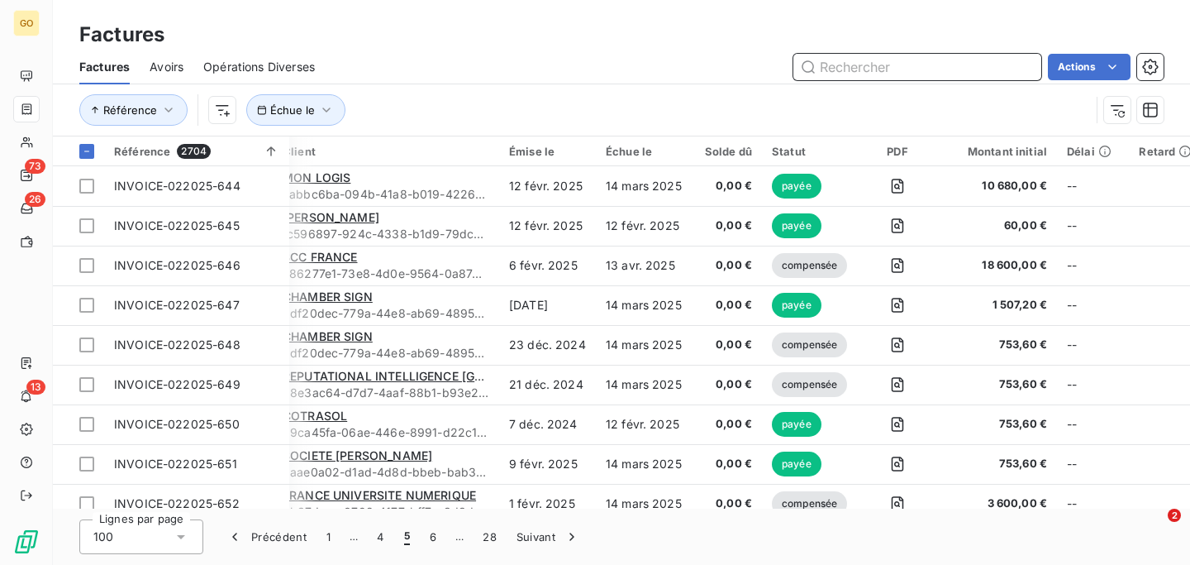
click at [862, 64] on input "text" at bounding box center [917, 67] width 248 height 26
paste input "CRE-04202599"
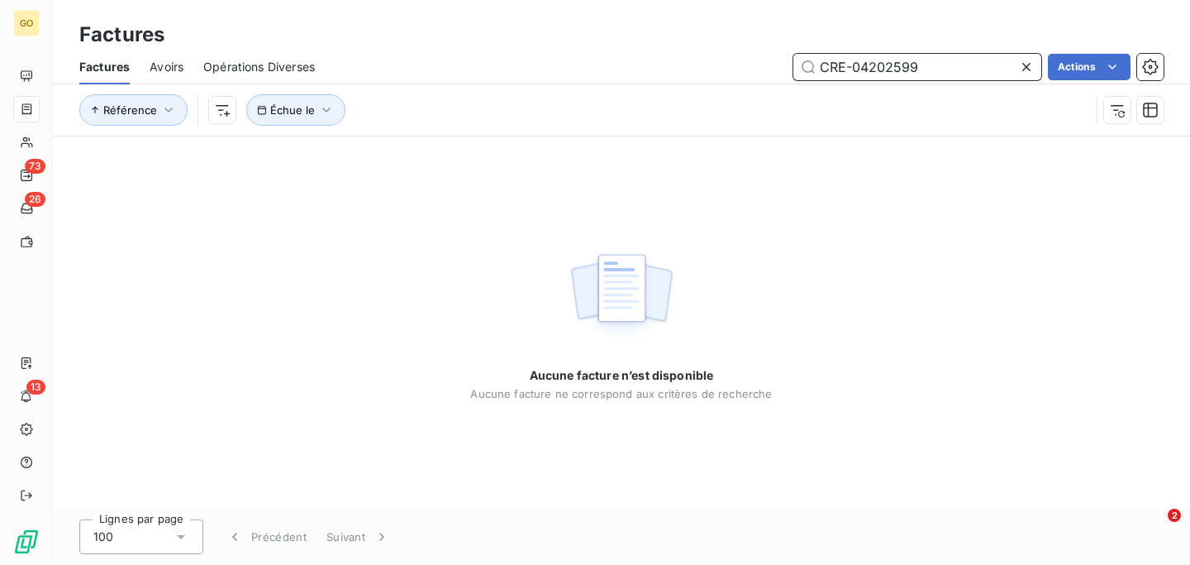
click at [171, 68] on span "Avoirs" at bounding box center [167, 67] width 34 height 17
type input "CRE-04202599"
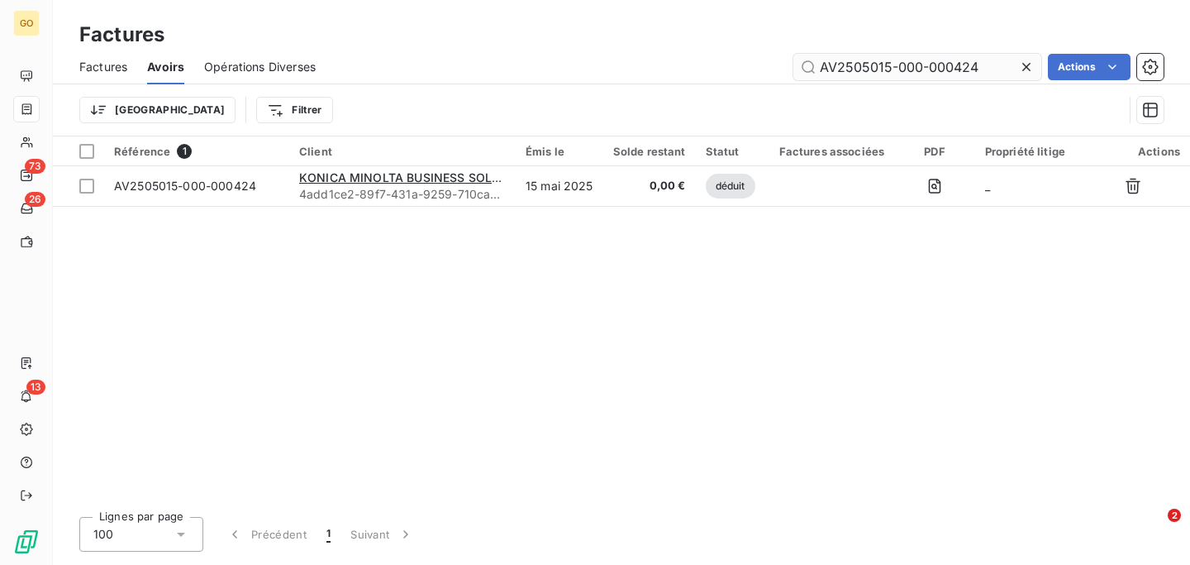
click at [849, 69] on input "AV2505015-000-000424" at bounding box center [917, 67] width 248 height 26
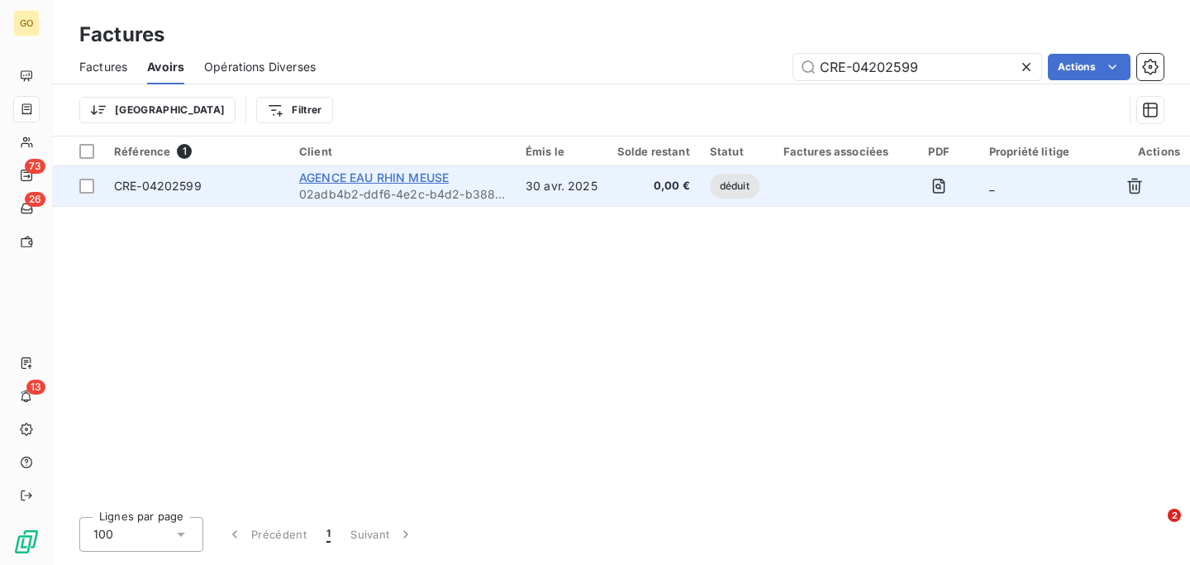
type input "CRE-04202599"
click at [394, 174] on span "AGENCE EAU RHIN MEUSE" at bounding box center [374, 177] width 150 height 14
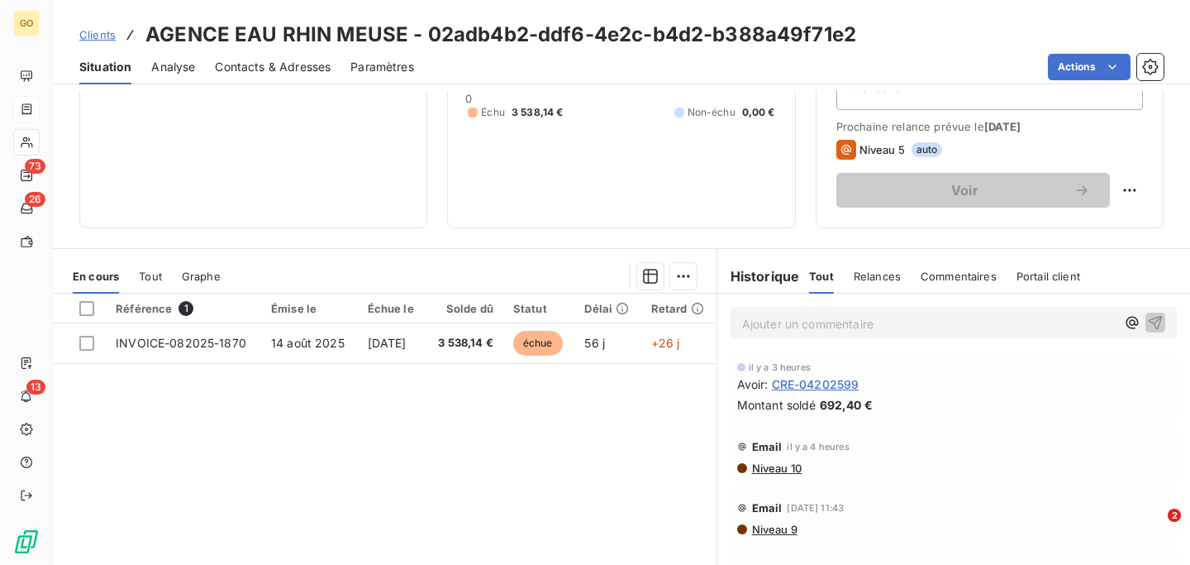
scroll to position [220, 0]
